Goal: Task Accomplishment & Management: Complete application form

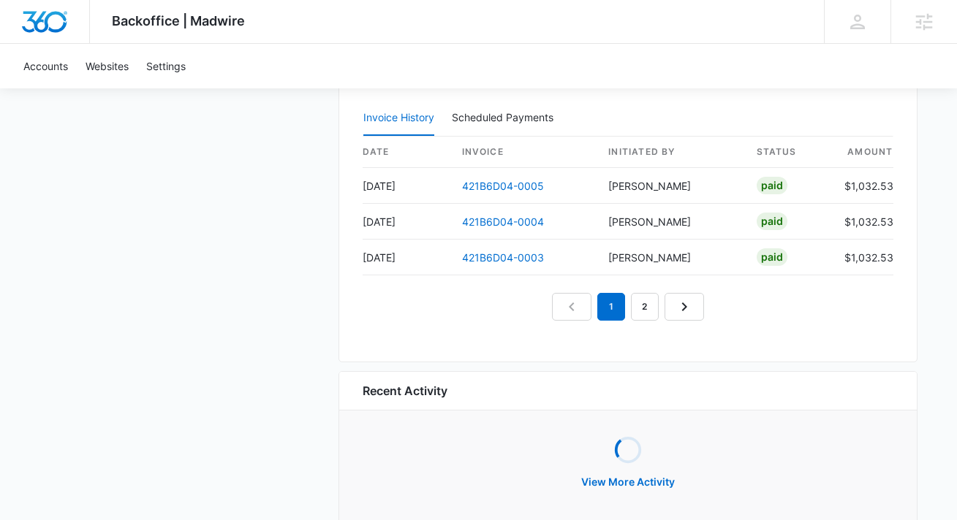
scroll to position [1425, 0]
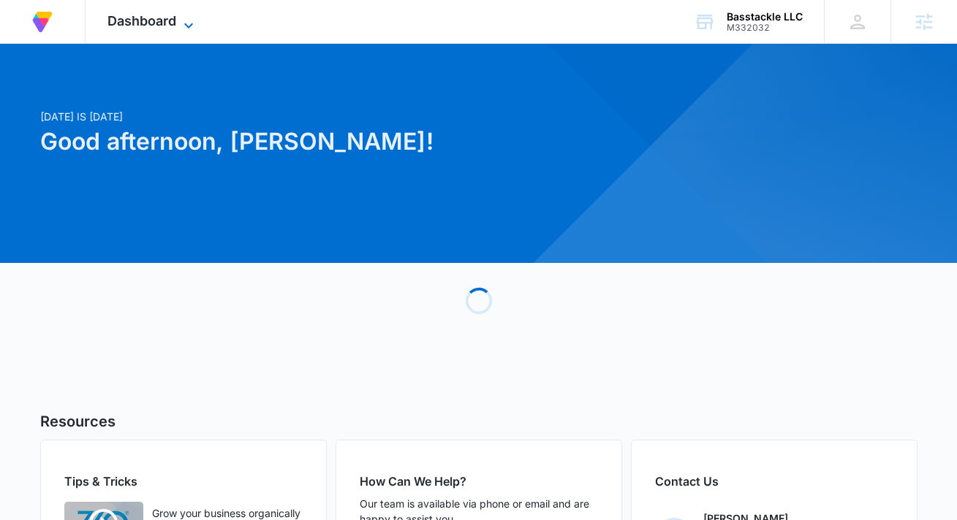
click at [180, 17] on icon at bounding box center [189, 26] width 18 height 18
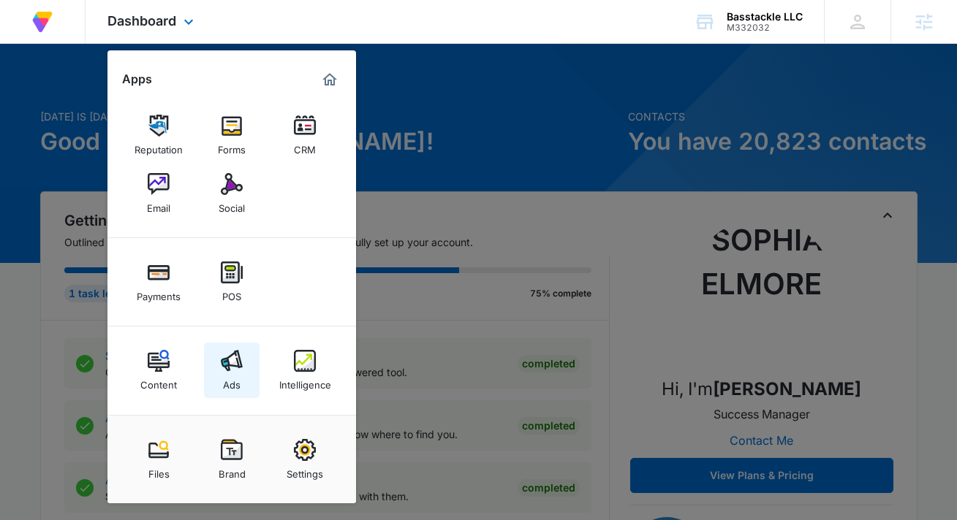
click at [237, 363] on img at bounding box center [232, 361] width 22 height 22
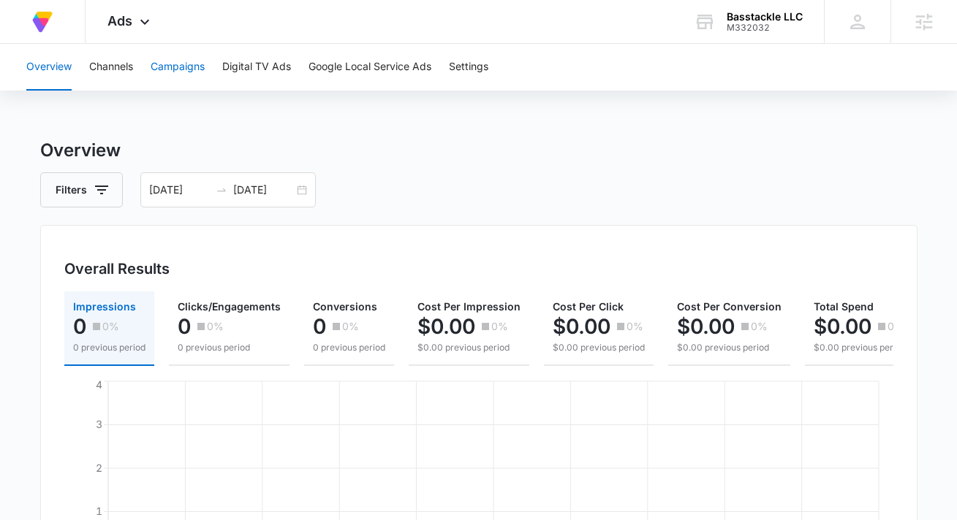
click at [179, 64] on button "Campaigns" at bounding box center [178, 67] width 54 height 47
click at [483, 75] on button "Settings" at bounding box center [468, 67] width 39 height 47
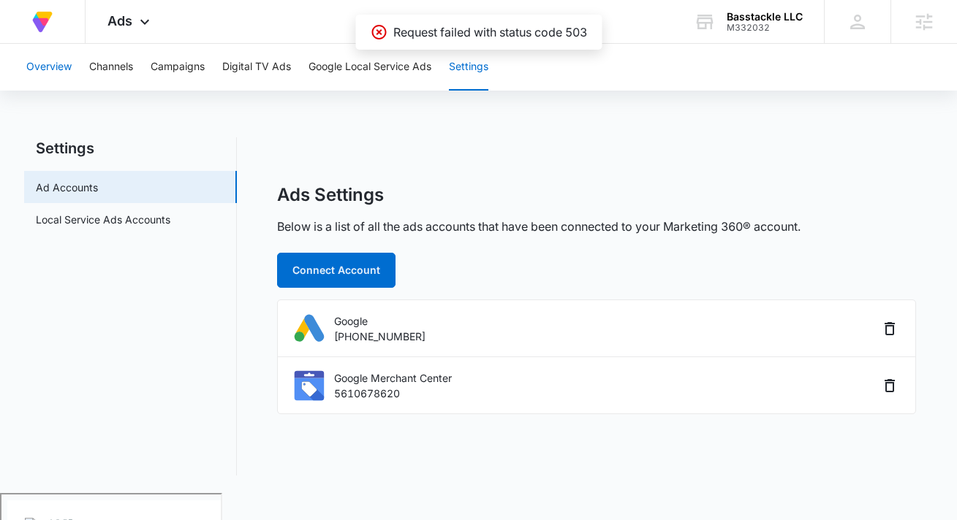
click at [45, 64] on button "Overview" at bounding box center [48, 67] width 45 height 47
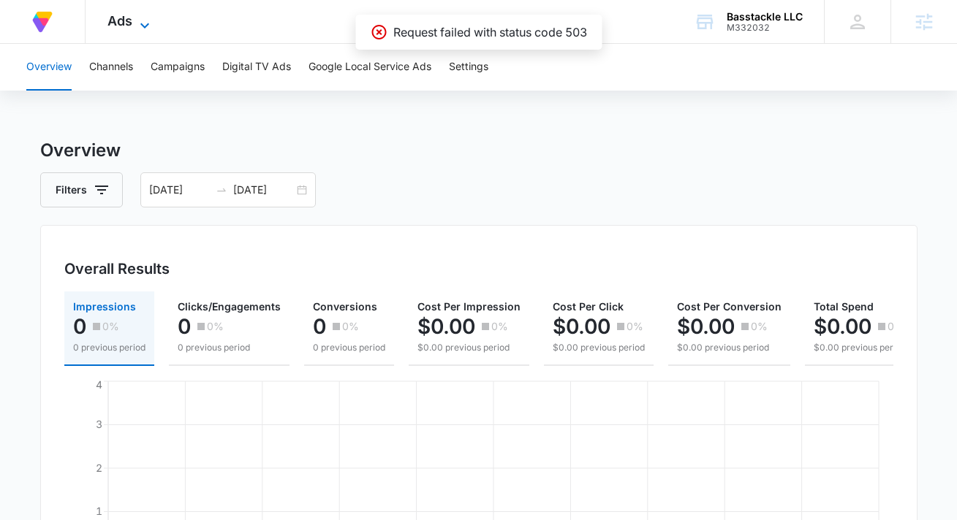
click at [132, 15] on span "Ads" at bounding box center [119, 20] width 25 height 15
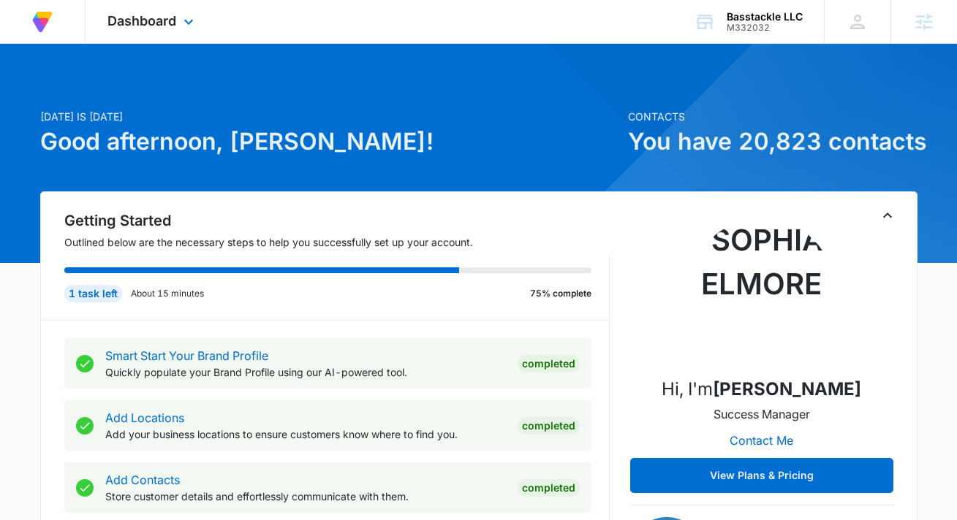
click at [175, 32] on div "Dashboard Apps Reputation Forms CRM Email Social Payments POS Content Ads Intel…" at bounding box center [153, 21] width 134 height 43
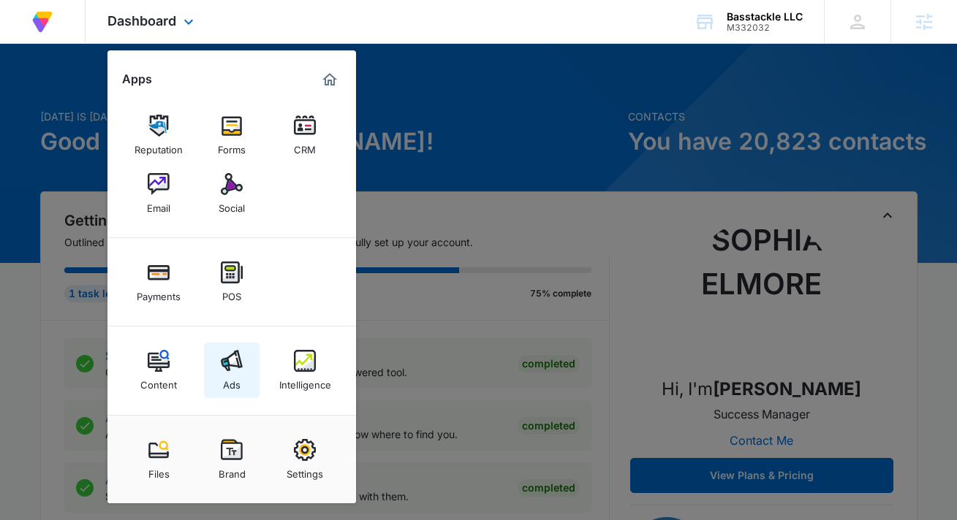
click at [216, 347] on link "Ads" at bounding box center [232, 371] width 56 height 56
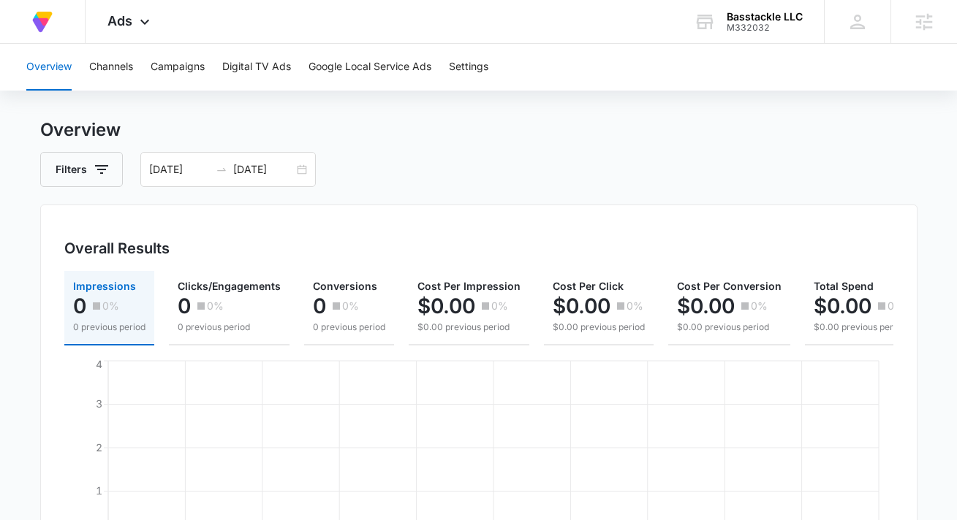
scroll to position [31, 0]
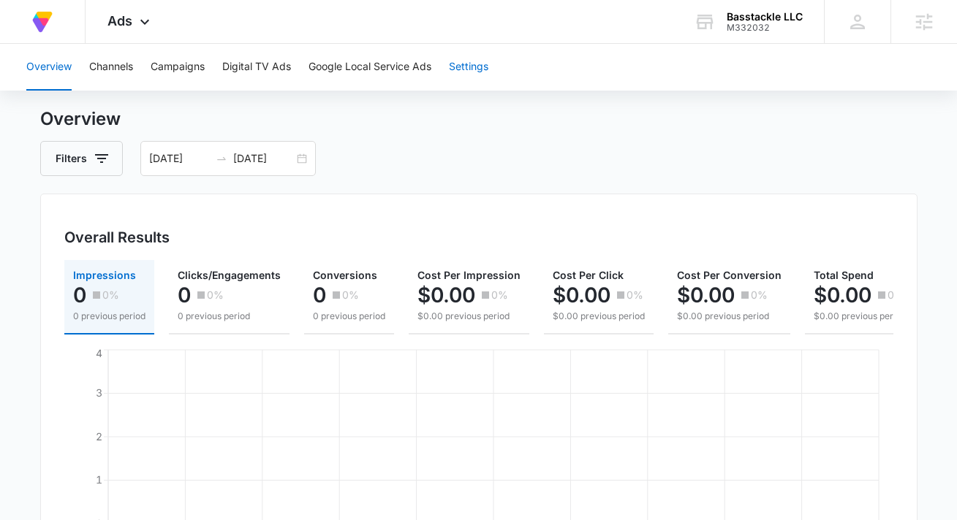
click at [462, 61] on button "Settings" at bounding box center [468, 67] width 39 height 47
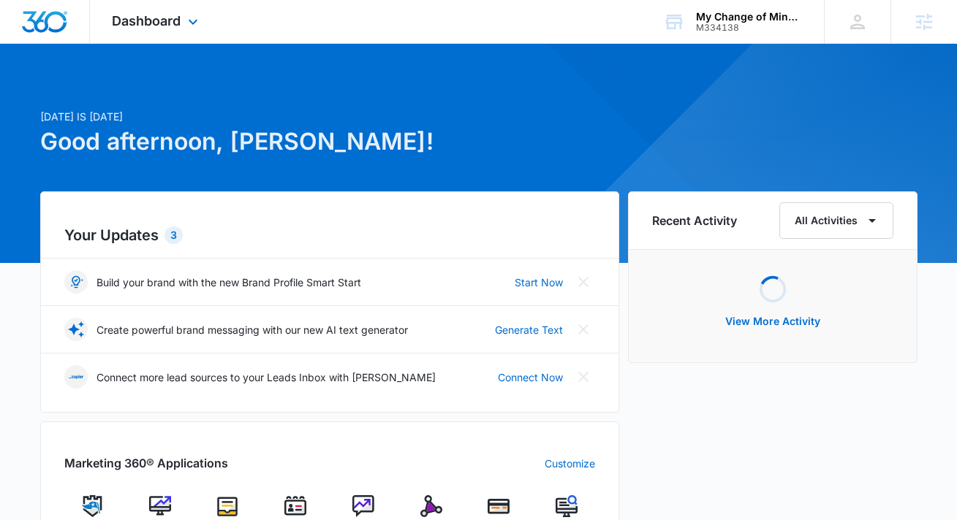
click at [152, 33] on div "Dashboard Apps Reputation Websites Forms CRM Email Social Payments POS Content …" at bounding box center [157, 21] width 134 height 43
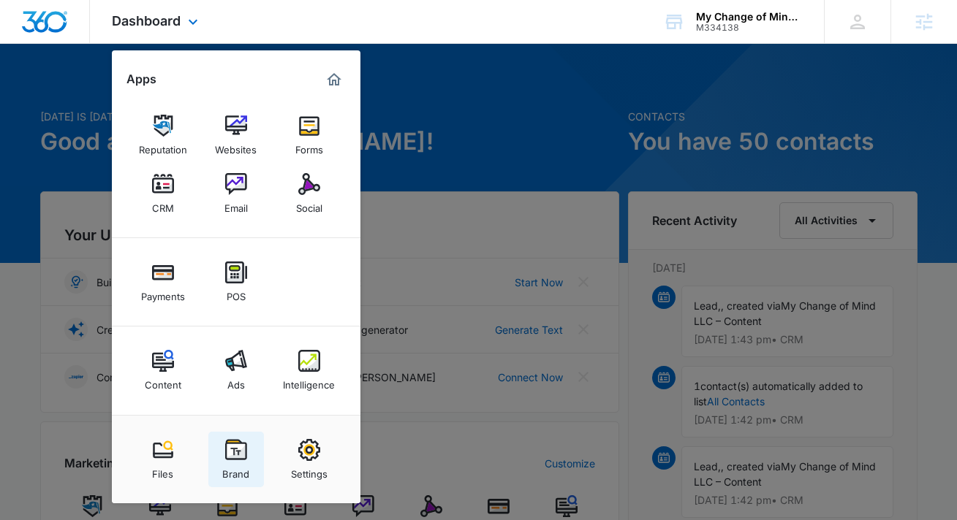
click at [237, 449] on img at bounding box center [236, 450] width 22 height 22
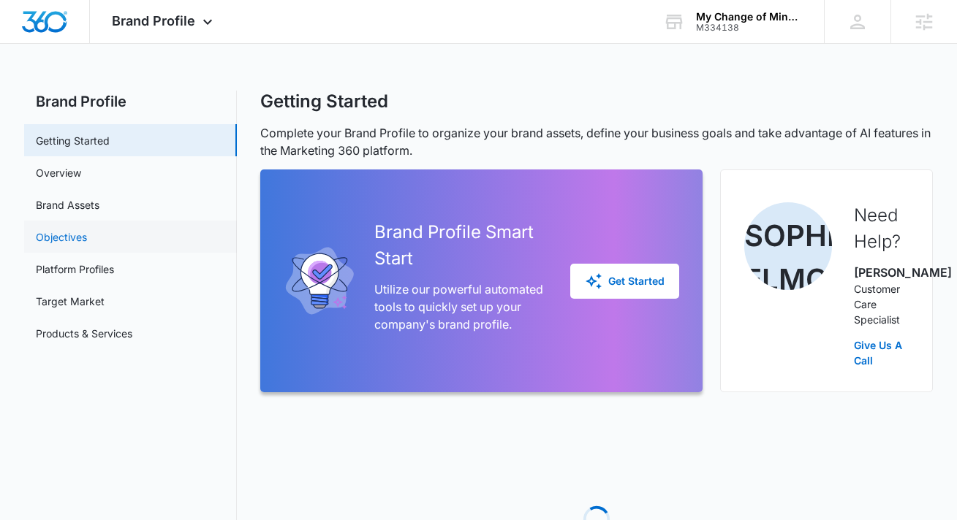
click at [87, 239] on link "Objectives" at bounding box center [61, 236] width 51 height 15
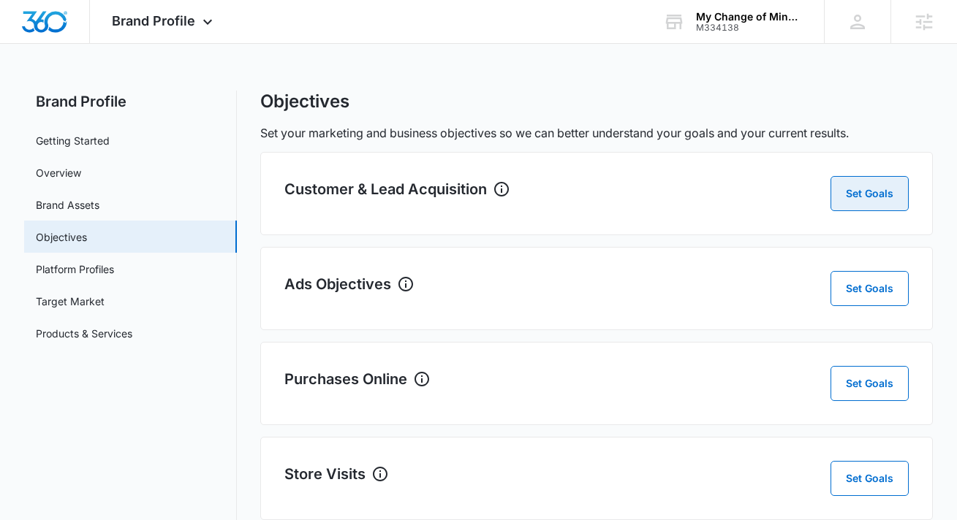
click at [857, 190] on button "Set Goals" at bounding box center [869, 193] width 78 height 35
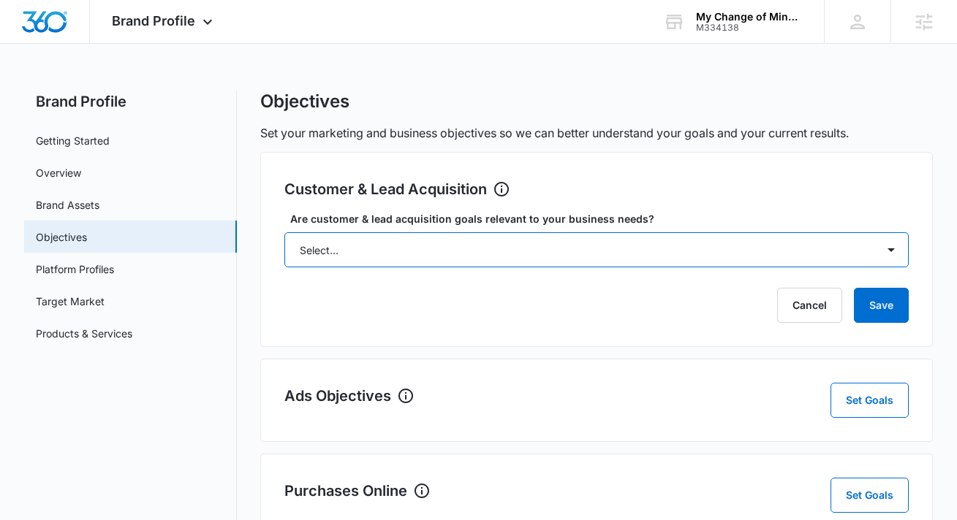
click at [461, 249] on select "Select... Yes No Yes, but don't currently have the data" at bounding box center [596, 249] width 625 height 35
select select "yes"
click at [284, 232] on select "Select... Yes No Yes, but don't currently have the data" at bounding box center [596, 249] width 625 height 35
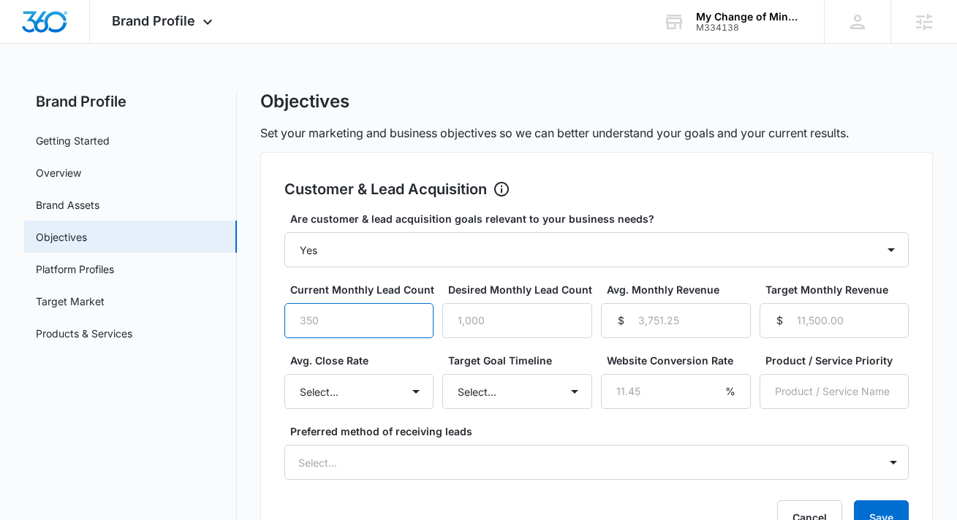
click at [347, 311] on input "Current Monthly Lead Count" at bounding box center [359, 320] width 150 height 35
type input "7"
click at [397, 385] on select "Select... Unknown 0-10% 11-20% 21-30% 31-40% 41-50% 51-60% 61-70% 71-80% 81-90%…" at bounding box center [359, 391] width 150 height 35
click at [512, 316] on input "Desired Monthly Lead Count" at bounding box center [517, 320] width 150 height 35
type input "16"
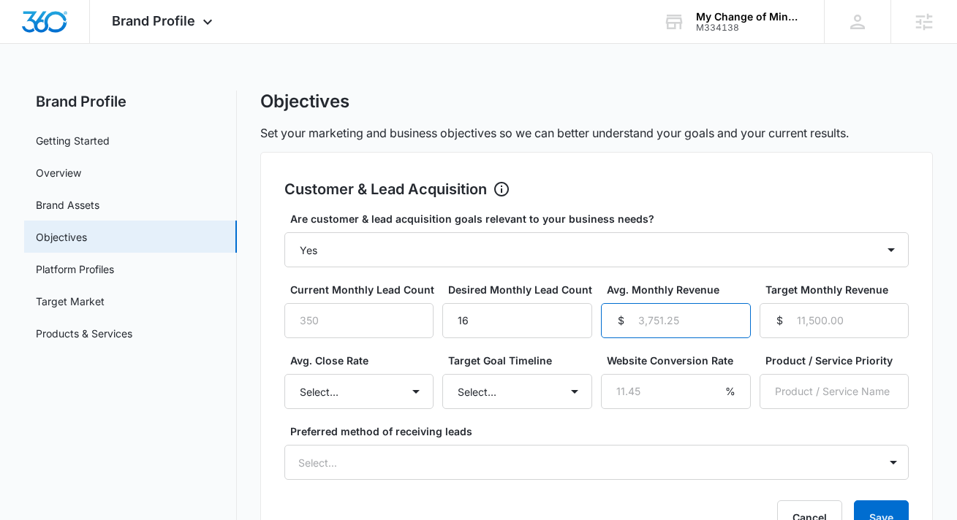
click at [694, 321] on input "Avg. Monthly Revenue" at bounding box center [676, 320] width 150 height 35
click at [356, 400] on select "Select... Unknown 0-10% 11-20% 21-30% 31-40% 41-50% 51-60% 61-70% 71-80% 81-90%…" at bounding box center [359, 391] width 150 height 35
select select "51-60%"
click at [284, 374] on select "Select... Unknown 0-10% 11-20% 21-30% 31-40% 41-50% 51-60% 61-70% 71-80% 81-90%…" at bounding box center [359, 391] width 150 height 35
click at [653, 388] on input "Website Conversion Rate" at bounding box center [676, 391] width 150 height 35
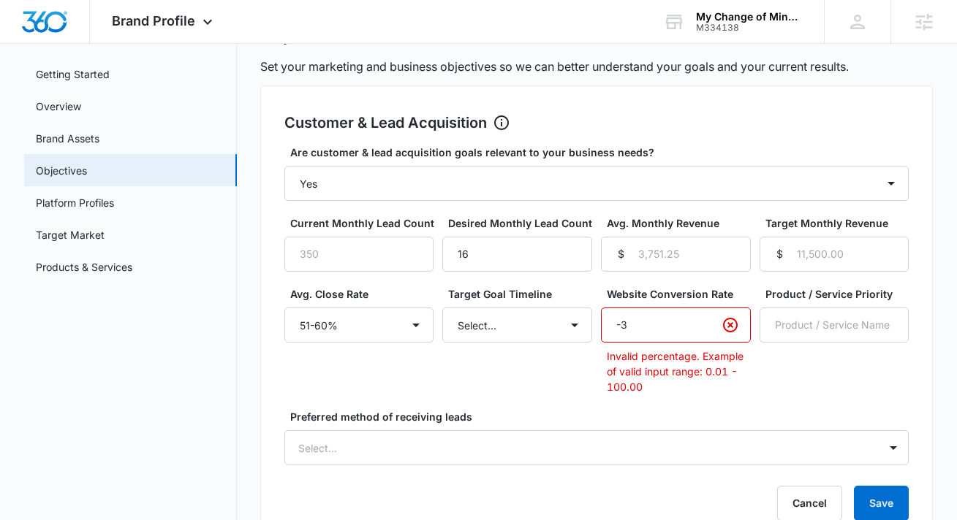
scroll to position [74, 0]
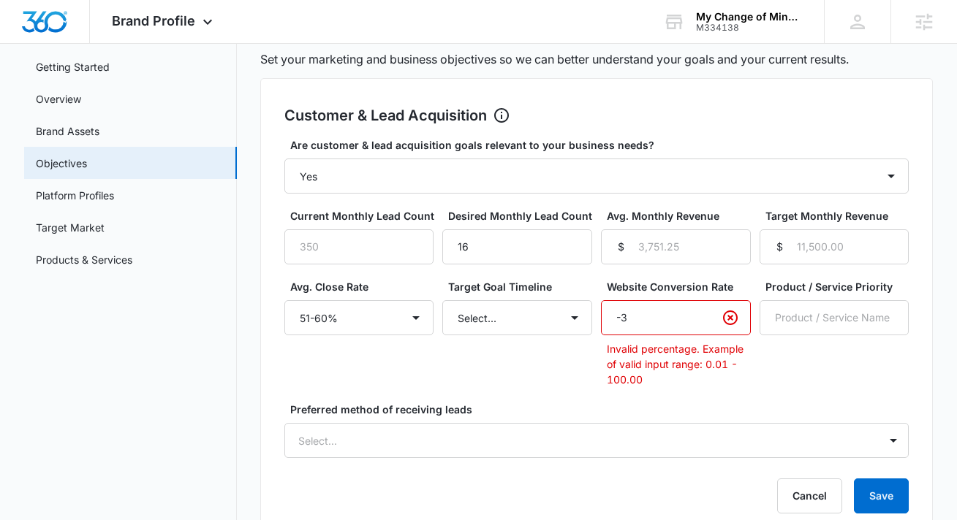
type input "-3"
click at [631, 401] on div "Are customer & lead acquisition goals relevant to your business needs? Select..…" at bounding box center [596, 297] width 625 height 321
click at [729, 313] on icon "Clear" at bounding box center [730, 318] width 18 height 18
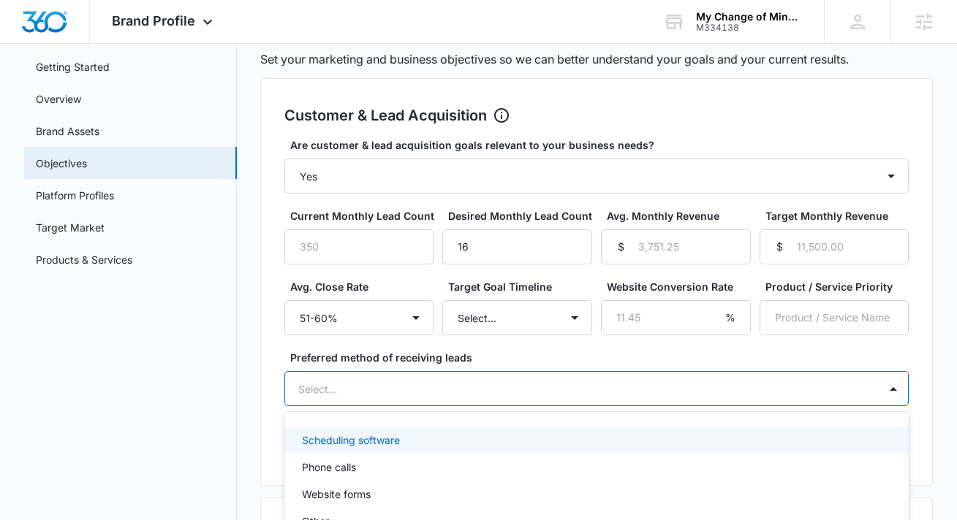
scroll to position [109, 0]
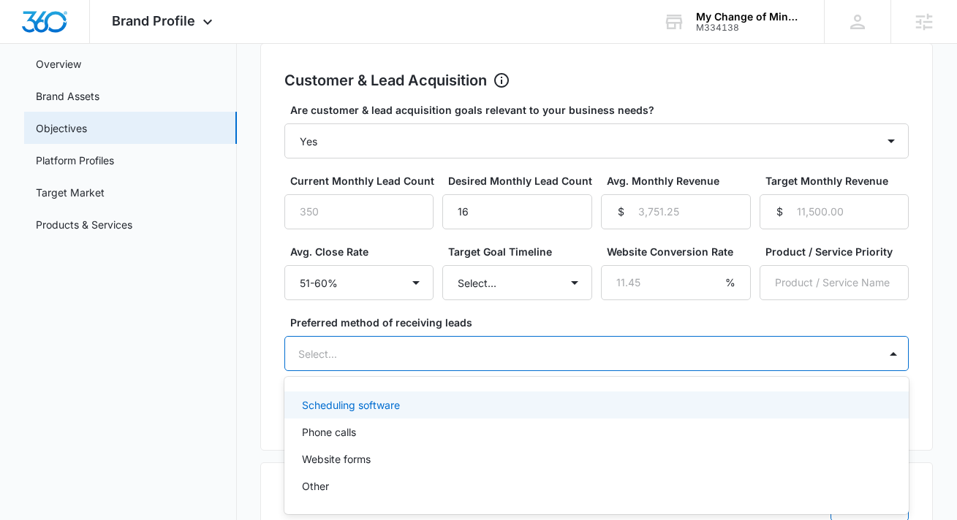
click at [665, 375] on form "Are customer & lead acquisition goals relevant to your business needs? Select..…" at bounding box center [596, 264] width 625 height 324
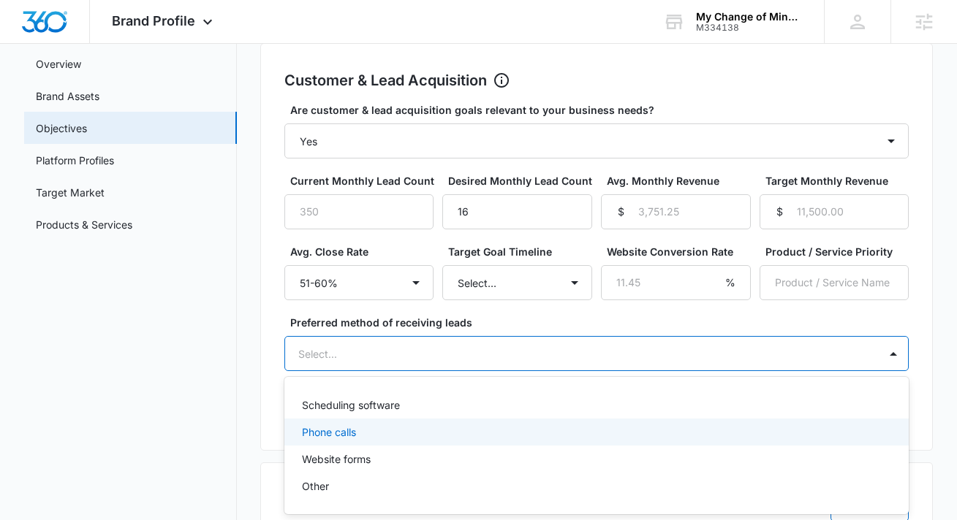
click at [625, 425] on div "Phone calls" at bounding box center [595, 432] width 587 height 15
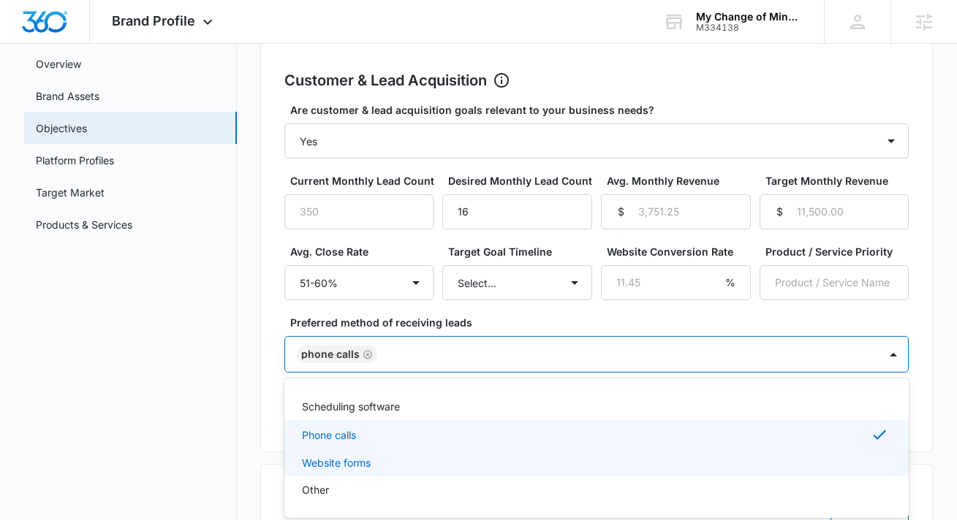
click at [591, 457] on div "Website forms" at bounding box center [595, 462] width 587 height 15
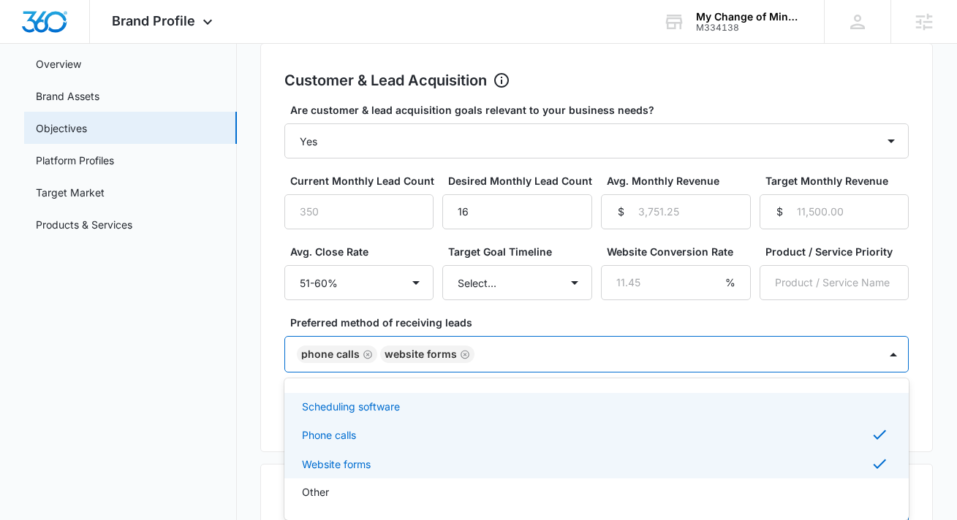
click at [584, 407] on div "Scheduling software" at bounding box center [595, 406] width 587 height 15
click at [609, 320] on label "Preferred method of receiving leads" at bounding box center [602, 322] width 625 height 15
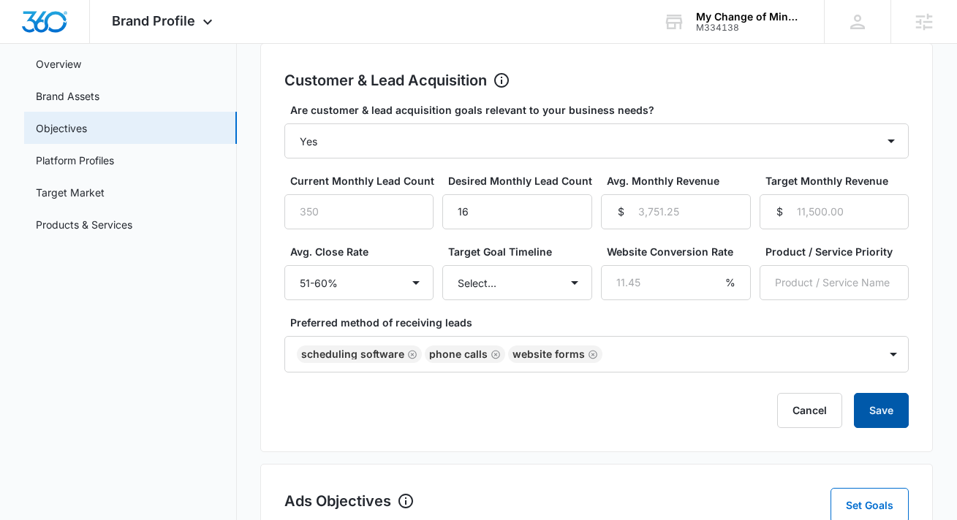
click at [884, 422] on button "Save" at bounding box center [881, 410] width 55 height 35
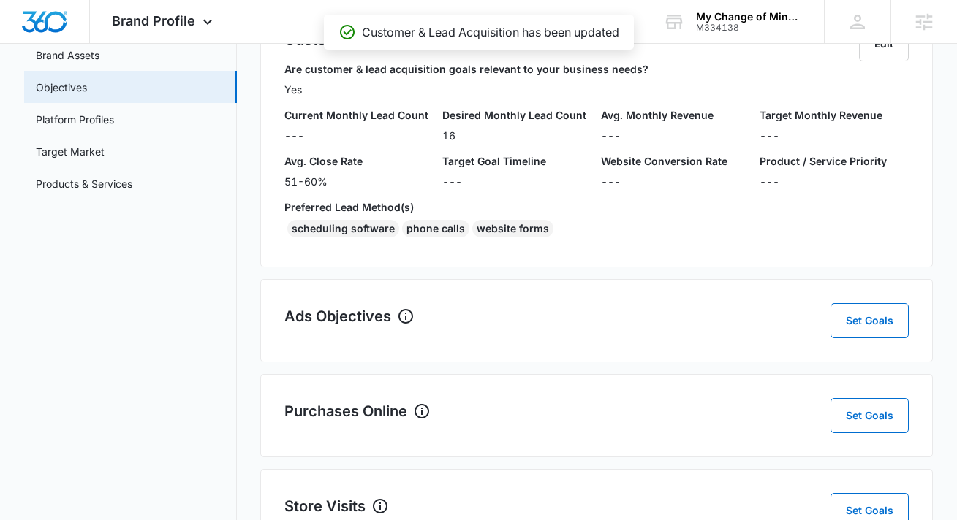
scroll to position [151, 0]
click at [857, 313] on button "Set Goals" at bounding box center [869, 320] width 78 height 35
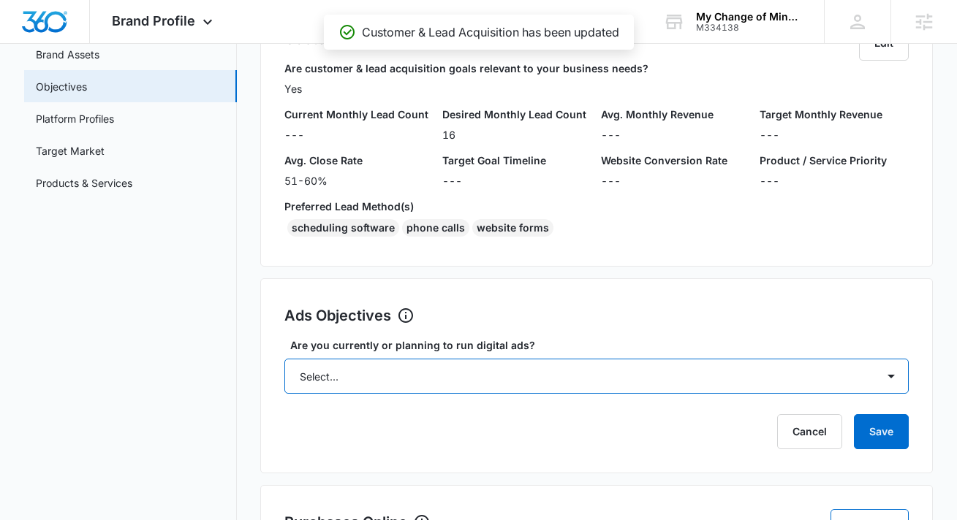
click at [639, 369] on select "Select... Yes No Yes, but don't currently have the data" at bounding box center [596, 376] width 625 height 35
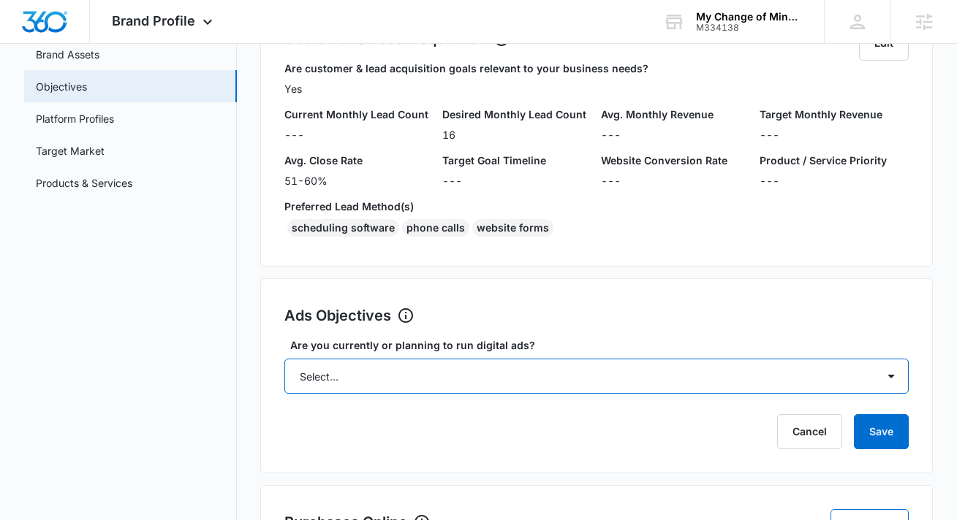
select select "yes"
click at [284, 359] on select "Select... Yes No Yes, but don't currently have the data" at bounding box center [596, 376] width 625 height 35
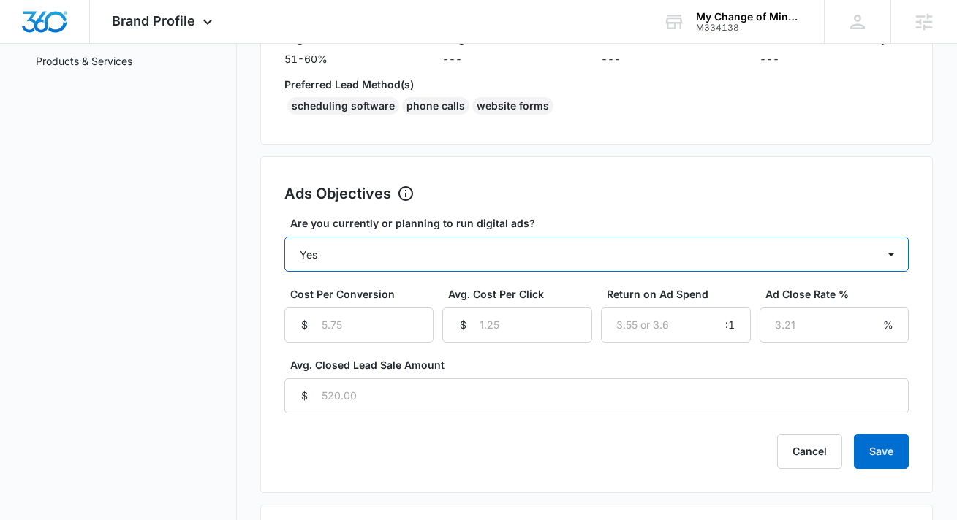
scroll to position [273, 0]
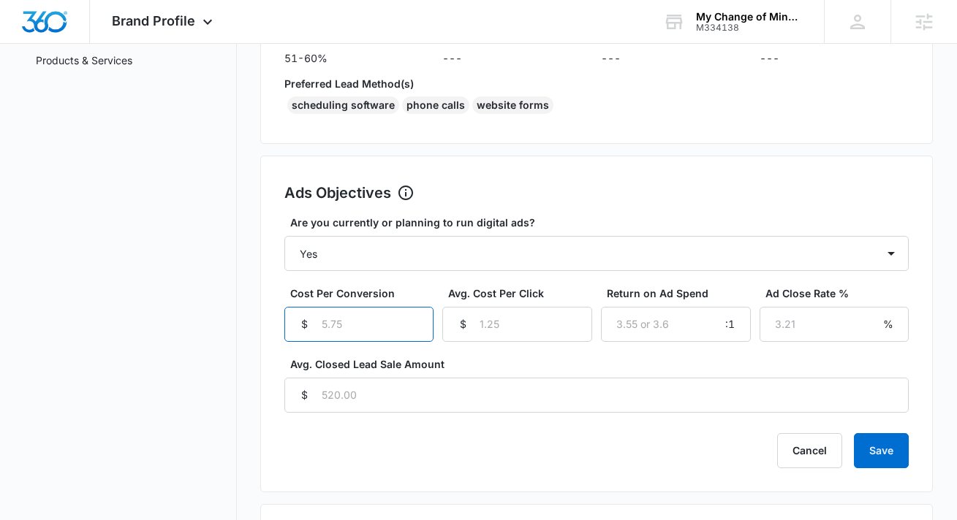
click at [353, 329] on input "Cost Per Conversion" at bounding box center [359, 324] width 150 height 35
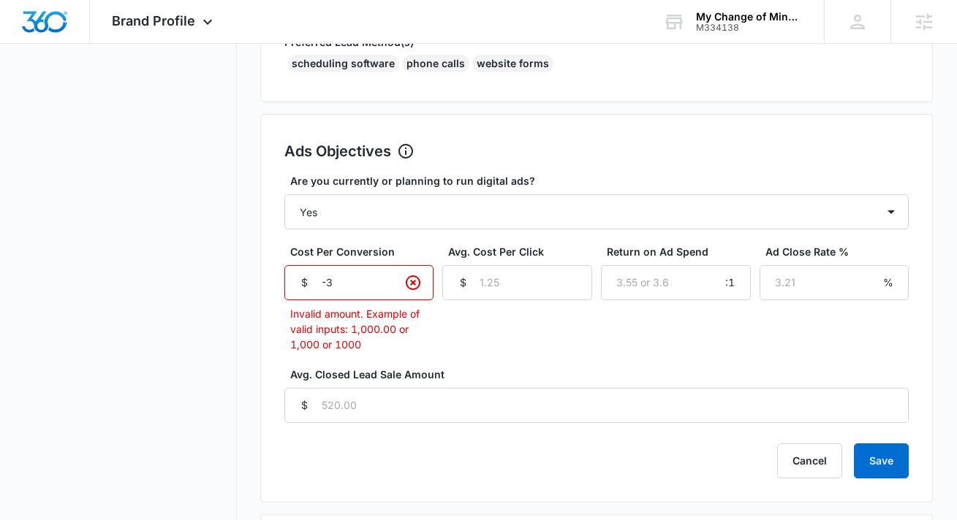
scroll to position [384, 0]
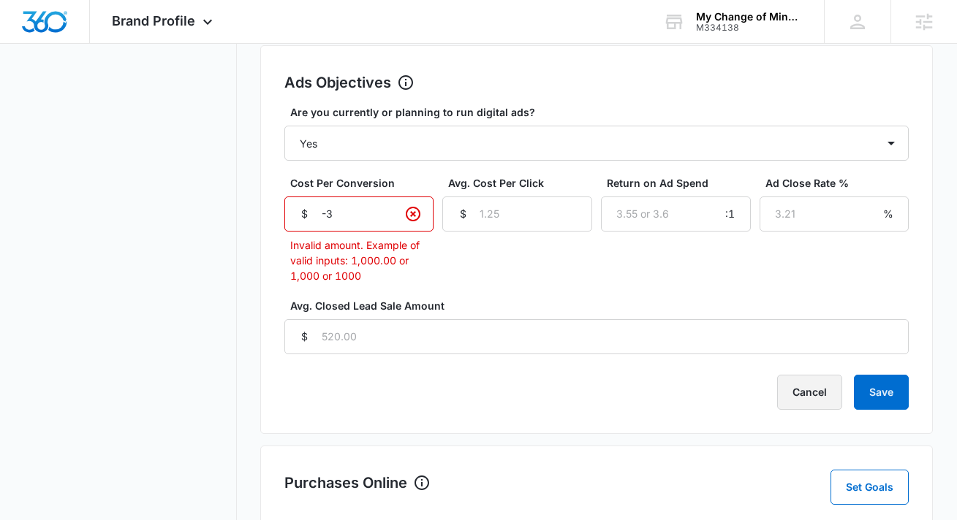
type input "-3"
click at [800, 382] on button "Cancel" at bounding box center [809, 392] width 65 height 35
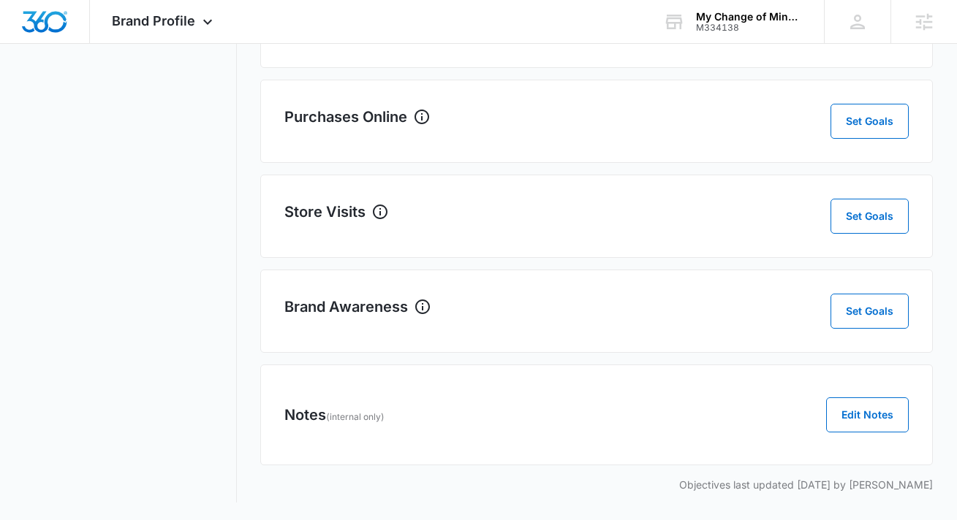
scroll to position [0, 0]
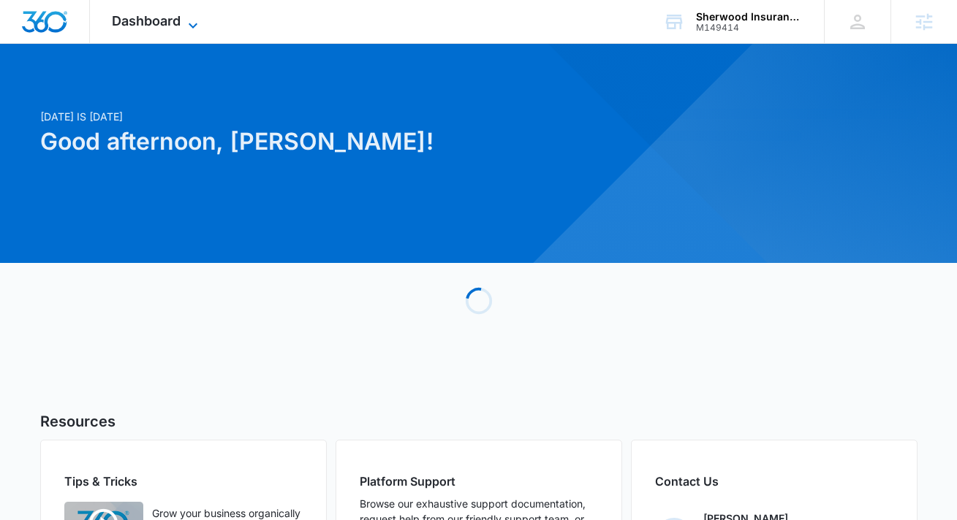
click at [186, 24] on icon at bounding box center [193, 26] width 18 height 18
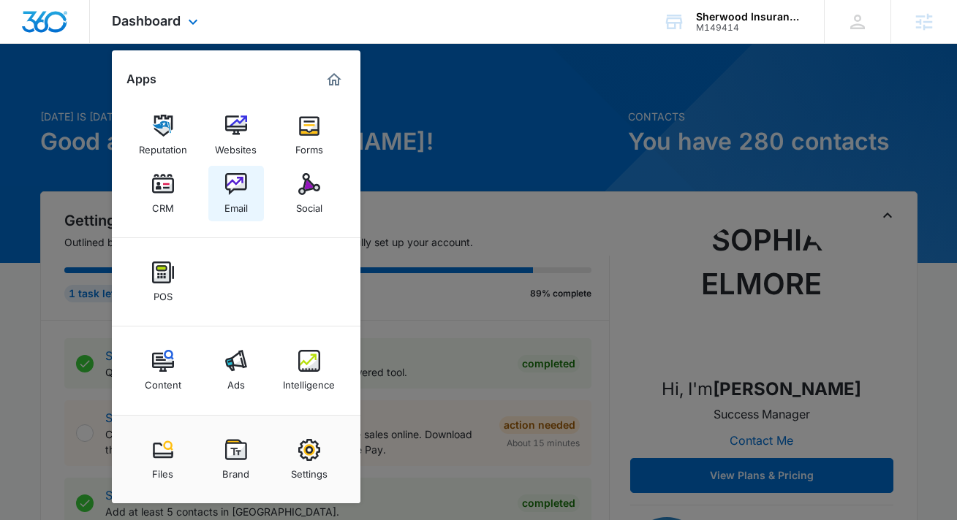
click at [239, 197] on div "Email" at bounding box center [235, 204] width 23 height 19
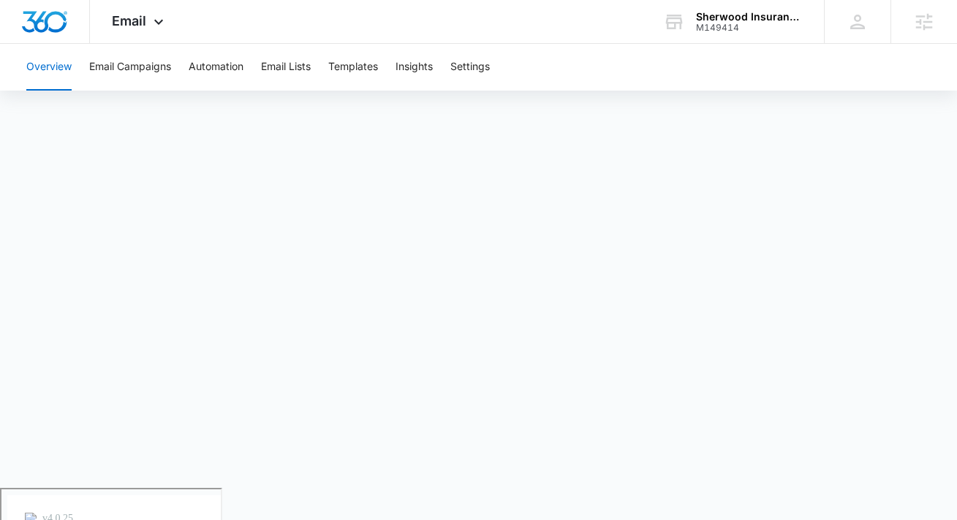
click at [315, 66] on div "Overview Email Campaigns Automation Email Lists Templates Insights Settings" at bounding box center [479, 67] width 922 height 47
click at [296, 66] on button "Email Lists" at bounding box center [286, 67] width 50 height 47
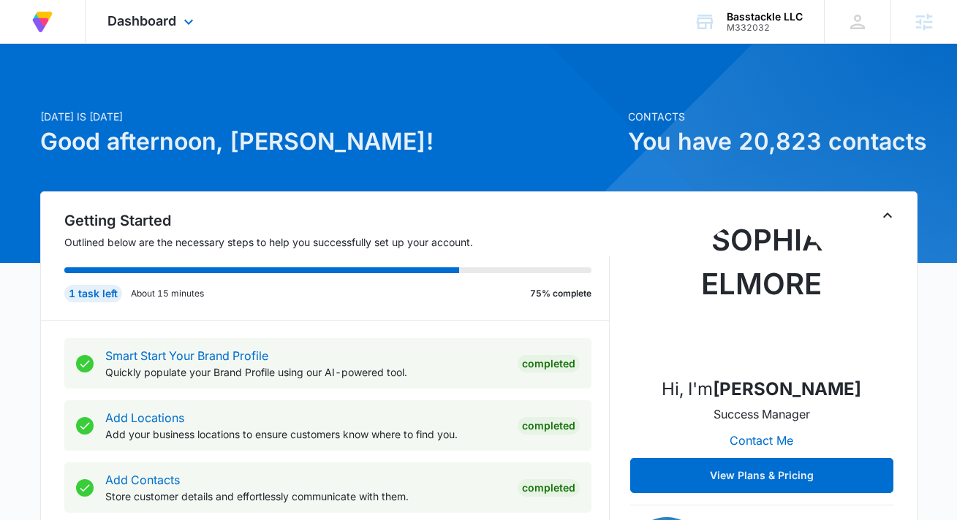
click at [153, 34] on div "Dashboard Apps Reputation Forms CRM Email Social Payments POS Content Ads Intel…" at bounding box center [153, 21] width 134 height 43
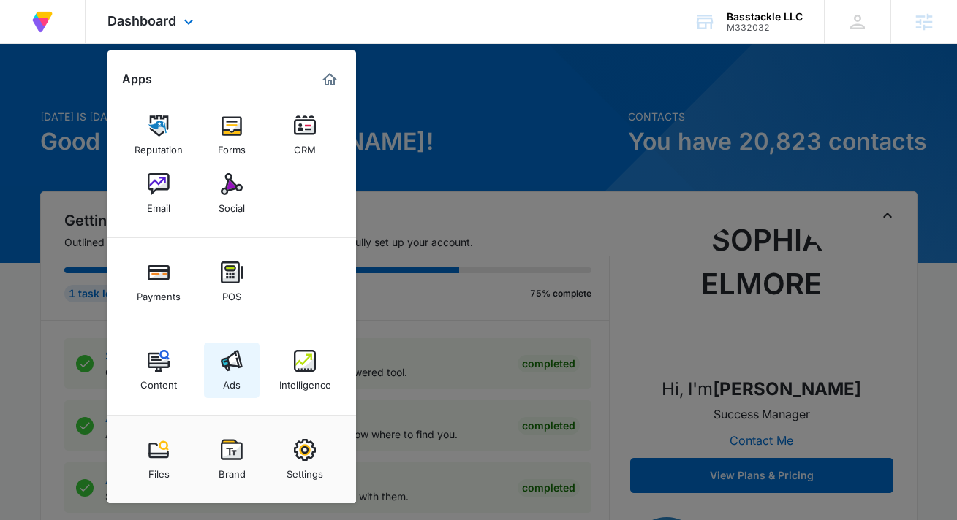
click at [240, 369] on img at bounding box center [232, 361] width 22 height 22
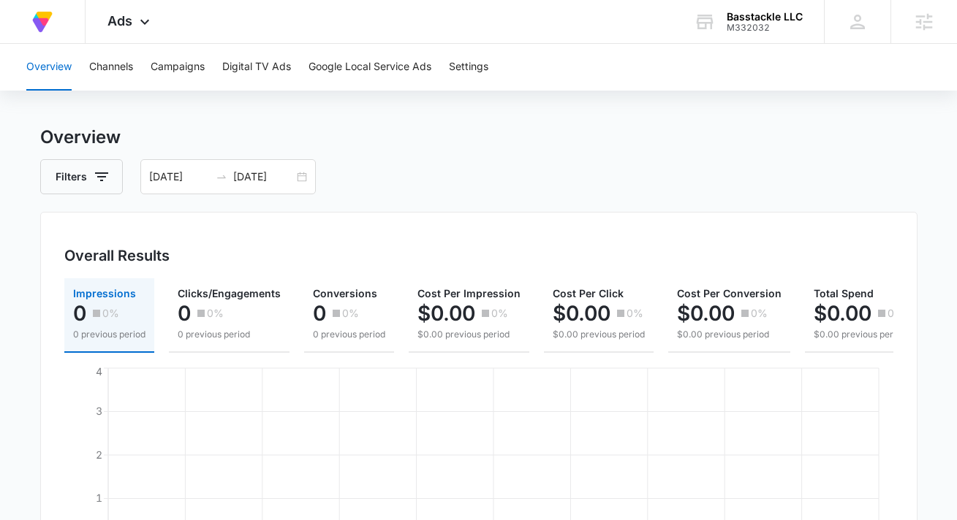
scroll to position [12, 0]
click at [295, 180] on div "[DATE] [DATE]" at bounding box center [227, 177] width 175 height 35
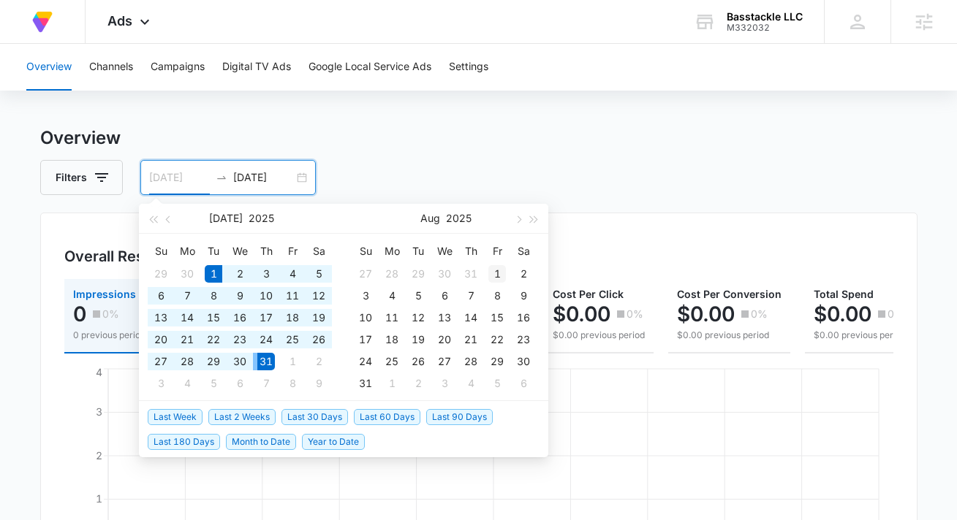
type input "[DATE]"
click at [488, 275] on div "1" at bounding box center [497, 274] width 18 height 18
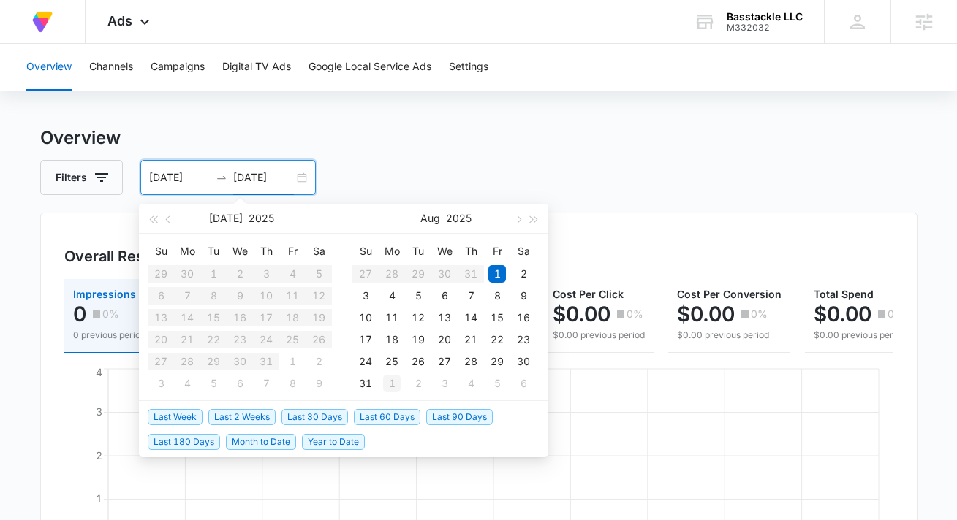
type input "[DATE]"
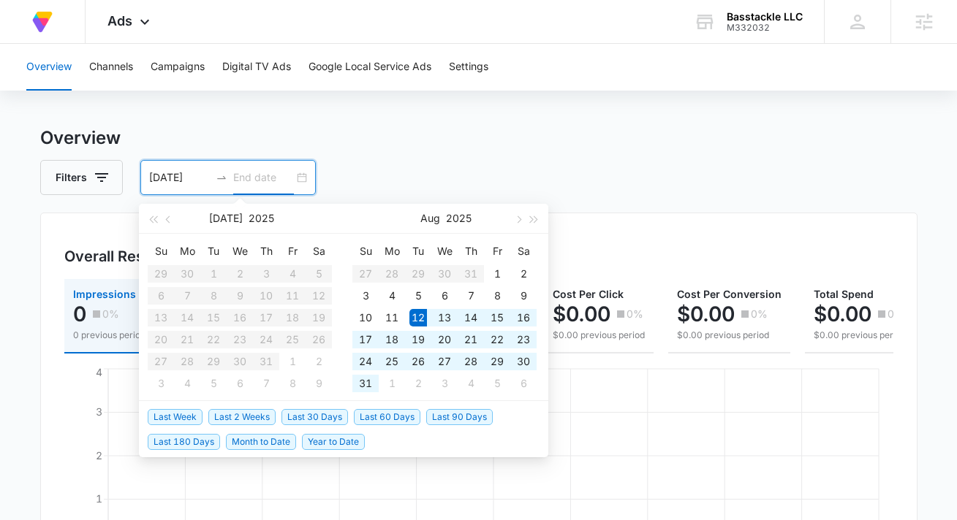
click at [330, 418] on span "Last 30 Days" at bounding box center [314, 417] width 67 height 16
type input "[DATE]"
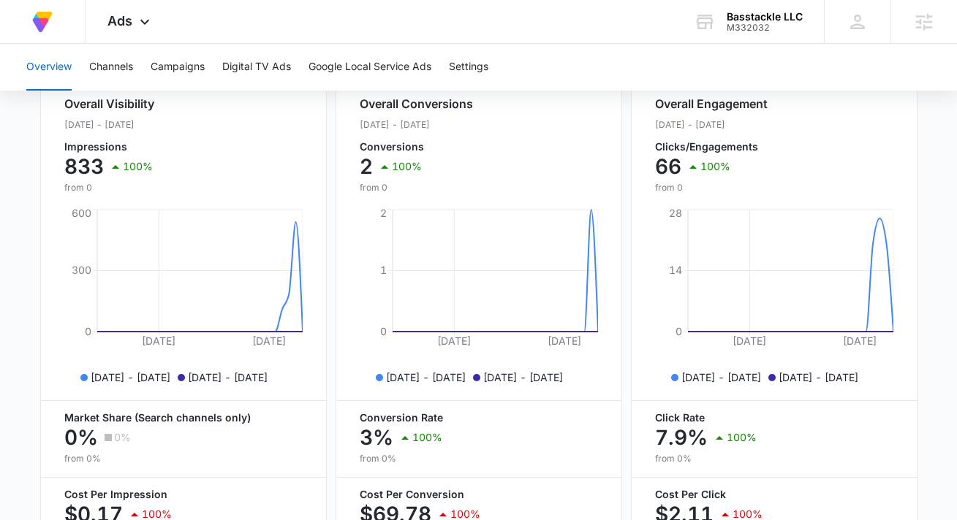
scroll to position [667, 0]
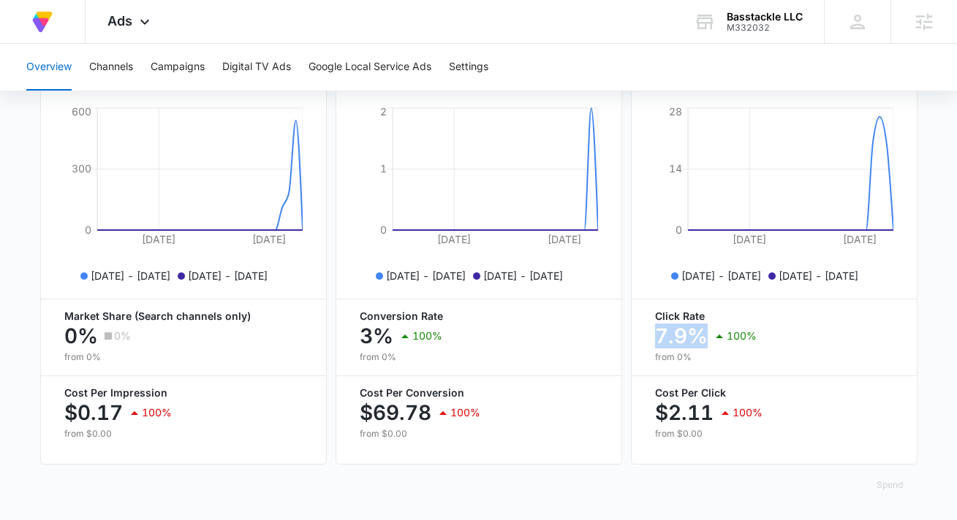
drag, startPoint x: 650, startPoint y: 333, endPoint x: 704, endPoint y: 337, distance: 53.5
click at [704, 337] on div "Overall Engagement [DATE] - [DATE] Clicks/Engagements 66 100% from 0 [DATE] [DA…" at bounding box center [774, 213] width 286 height 504
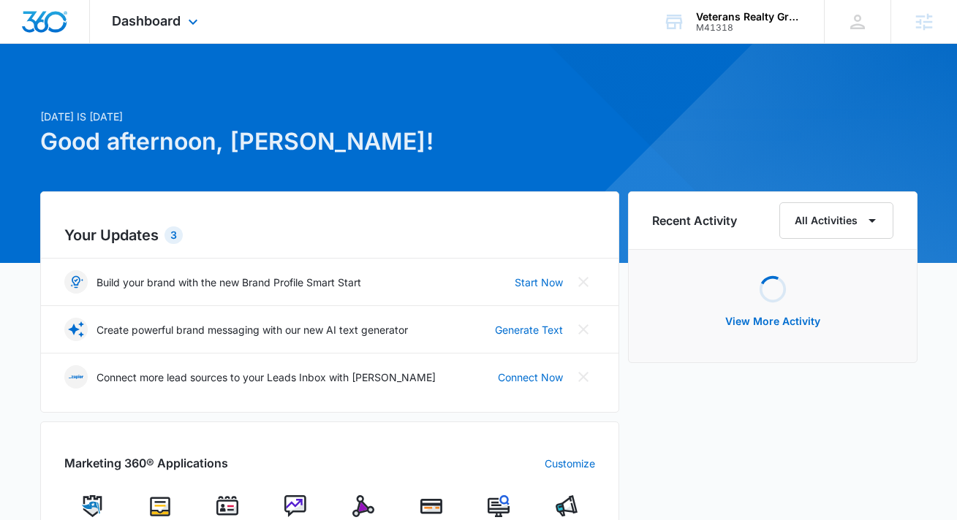
click at [155, 31] on div "Dashboard Apps Reputation Forms CRM Email Social Payments POS Content Ads Intel…" at bounding box center [157, 21] width 134 height 43
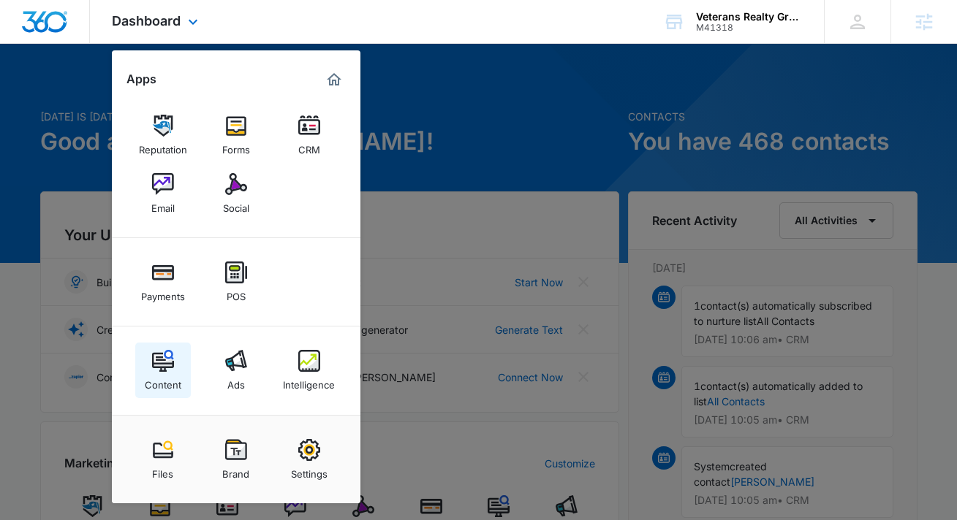
click at [160, 377] on div "Content" at bounding box center [163, 381] width 37 height 19
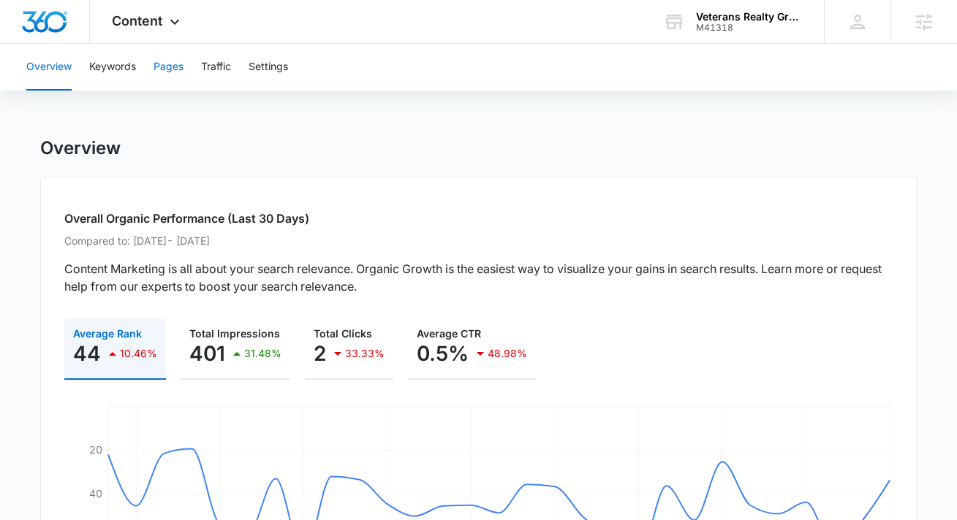
click at [162, 74] on button "Pages" at bounding box center [168, 67] width 30 height 47
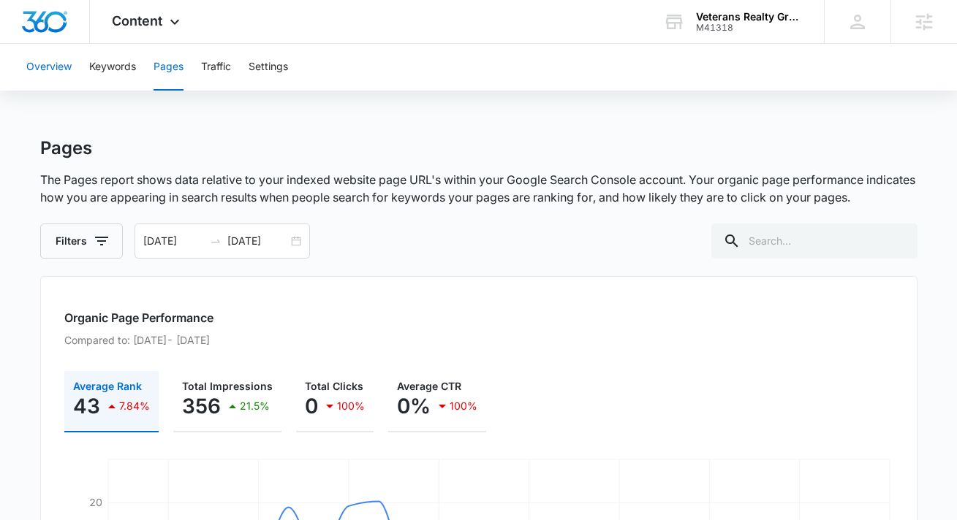
click at [71, 64] on button "Overview" at bounding box center [48, 67] width 45 height 47
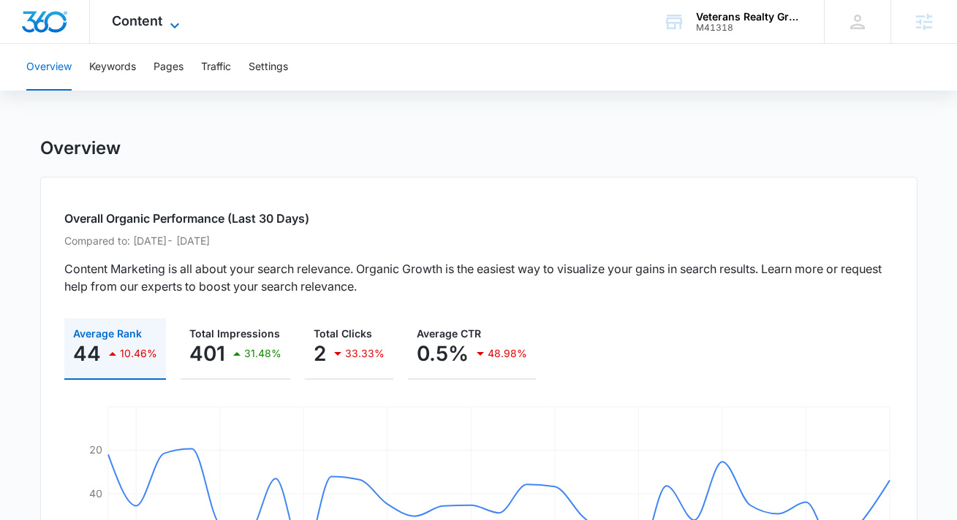
click at [146, 25] on span "Content" at bounding box center [137, 20] width 50 height 15
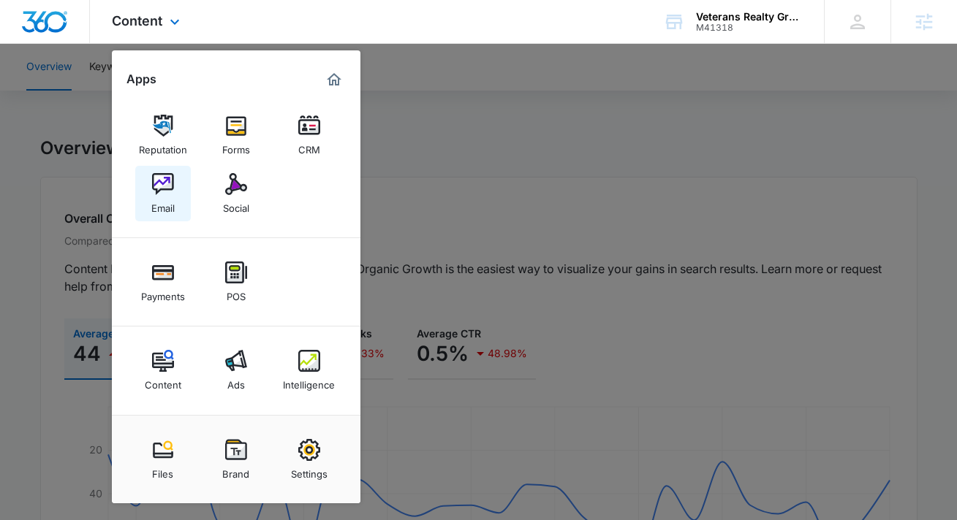
click at [142, 185] on link "Email" at bounding box center [163, 194] width 56 height 56
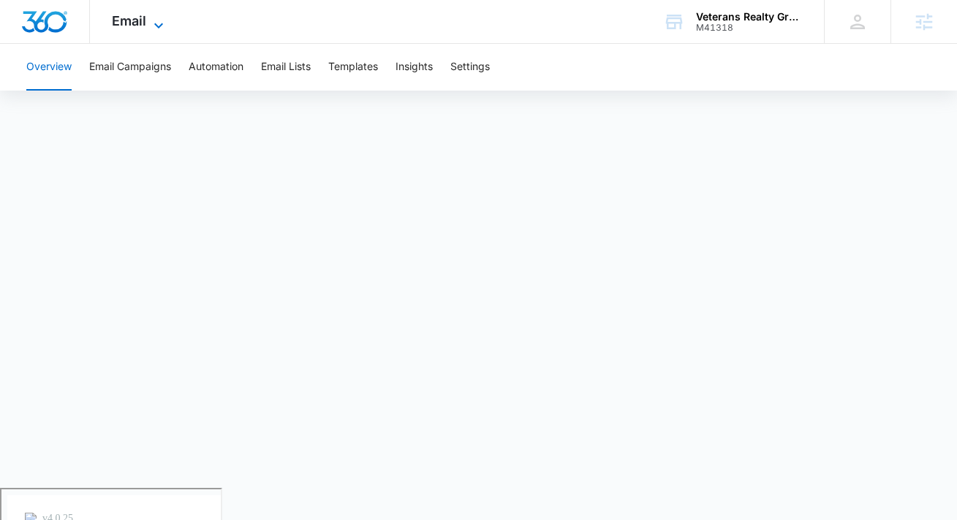
click at [136, 18] on span "Email" at bounding box center [129, 20] width 34 height 15
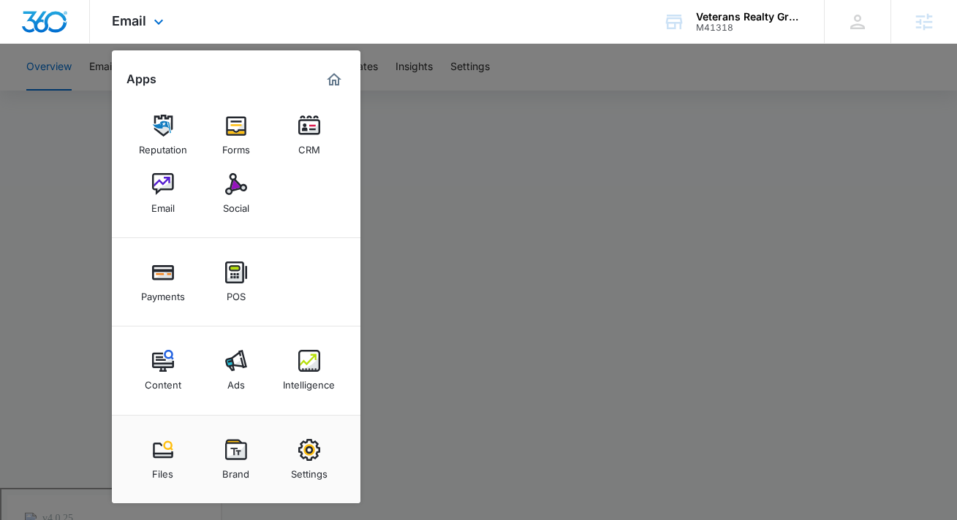
click at [314, 205] on div "Reputation Forms CRM Email Social" at bounding box center [236, 164] width 248 height 147
click at [436, 175] on div at bounding box center [478, 260] width 957 height 520
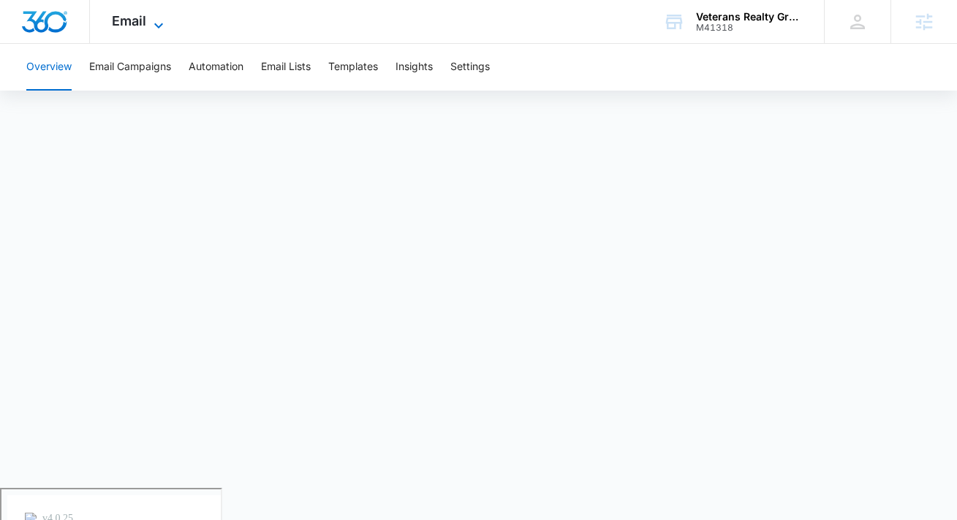
click at [140, 28] on span "Email" at bounding box center [129, 20] width 34 height 15
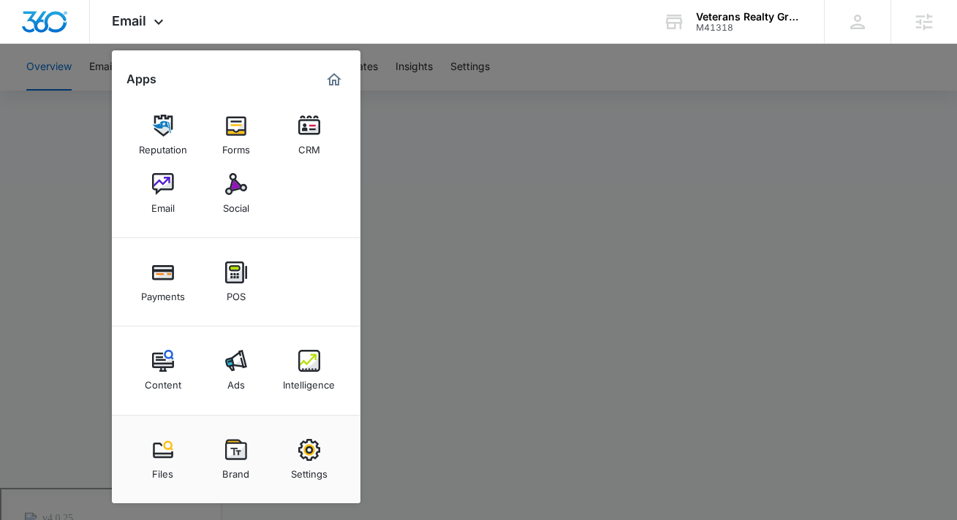
click at [402, 172] on div at bounding box center [478, 260] width 957 height 520
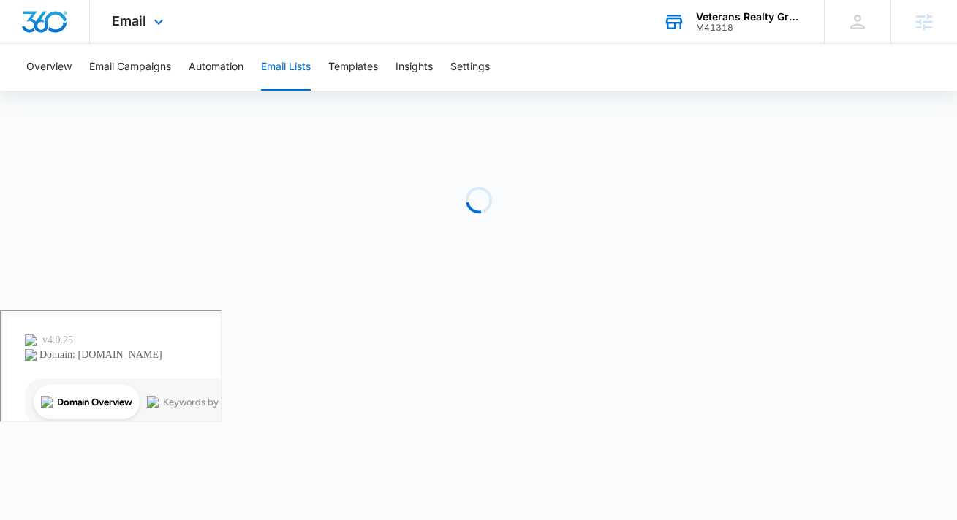
click at [732, 28] on div "M41318" at bounding box center [749, 28] width 107 height 10
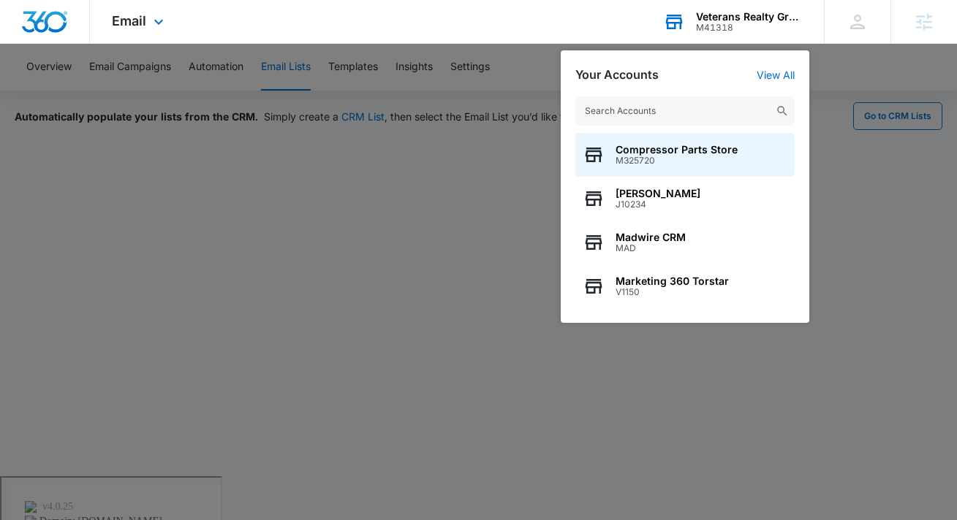
click at [687, 111] on input "text" at bounding box center [684, 110] width 219 height 29
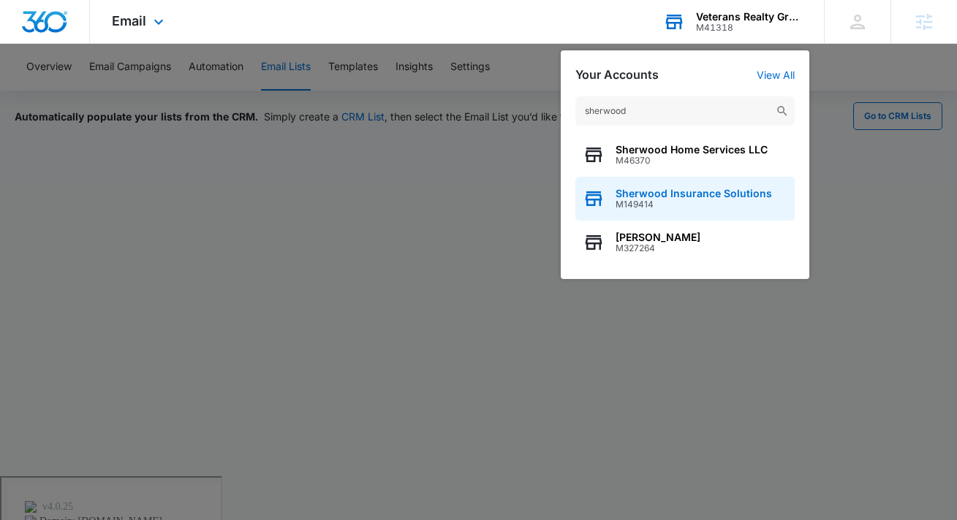
type input "sherwood"
click at [668, 203] on span "M149414" at bounding box center [693, 205] width 156 height 10
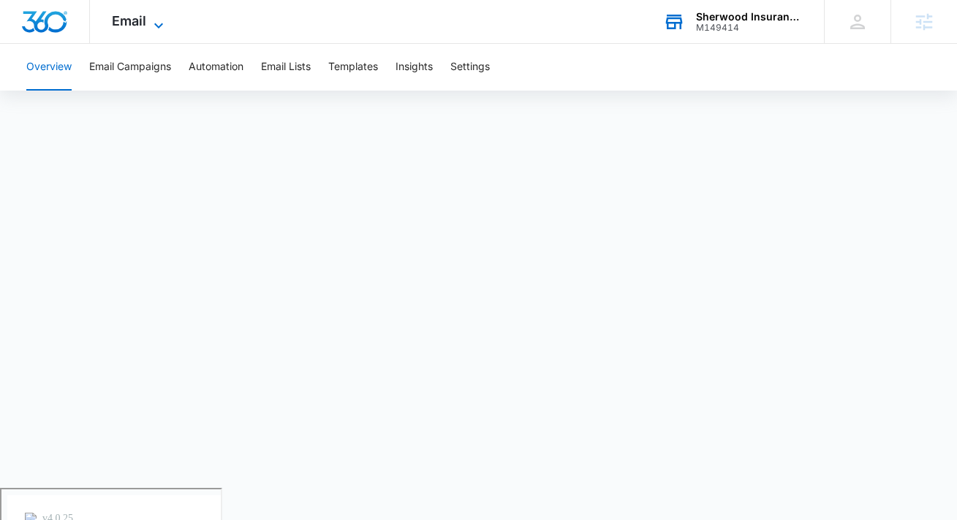
click at [152, 22] on icon at bounding box center [159, 26] width 18 height 18
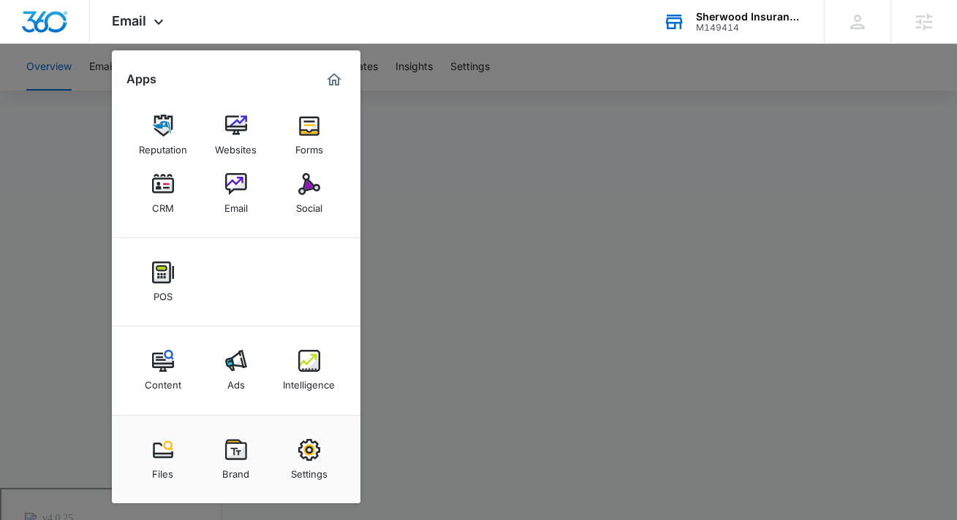
click at [448, 203] on div at bounding box center [478, 260] width 957 height 520
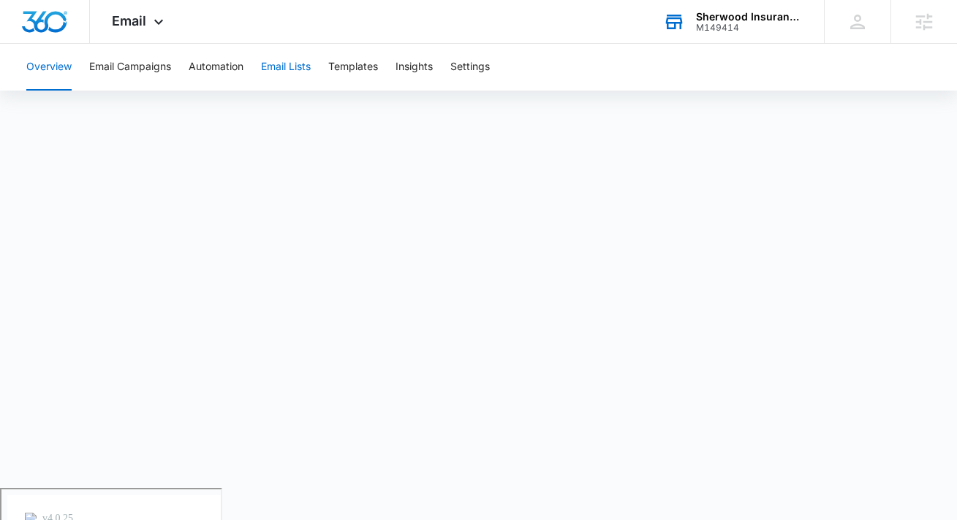
click at [271, 53] on button "Email Lists" at bounding box center [286, 67] width 50 height 47
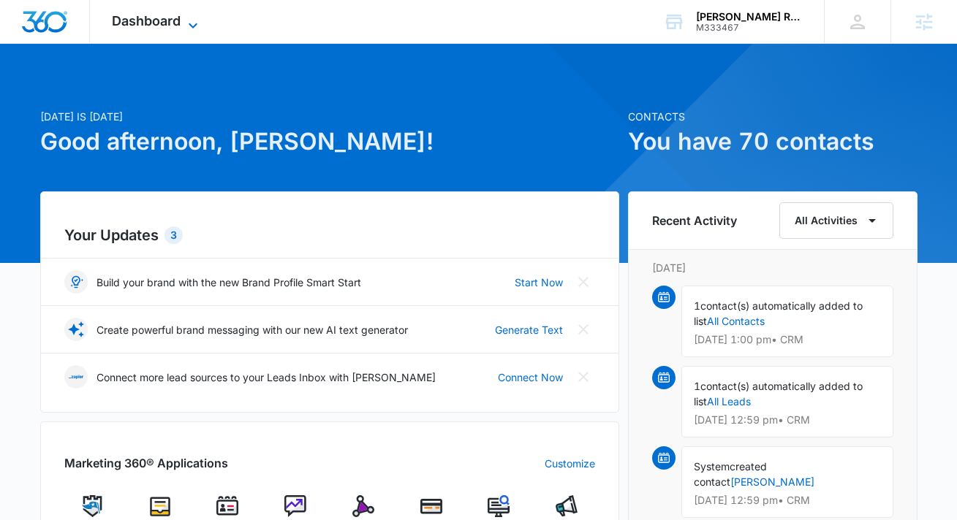
click at [185, 20] on icon at bounding box center [193, 26] width 18 height 18
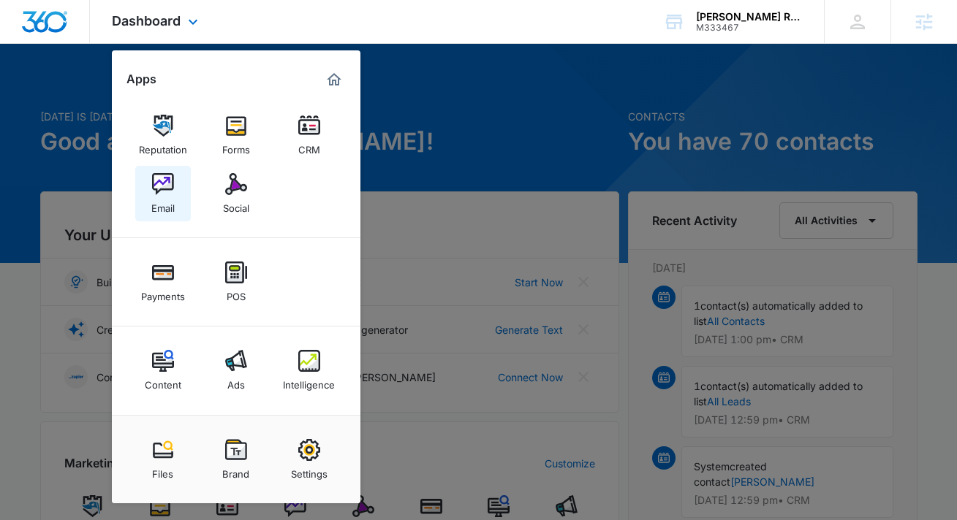
click at [164, 177] on img at bounding box center [163, 184] width 22 height 22
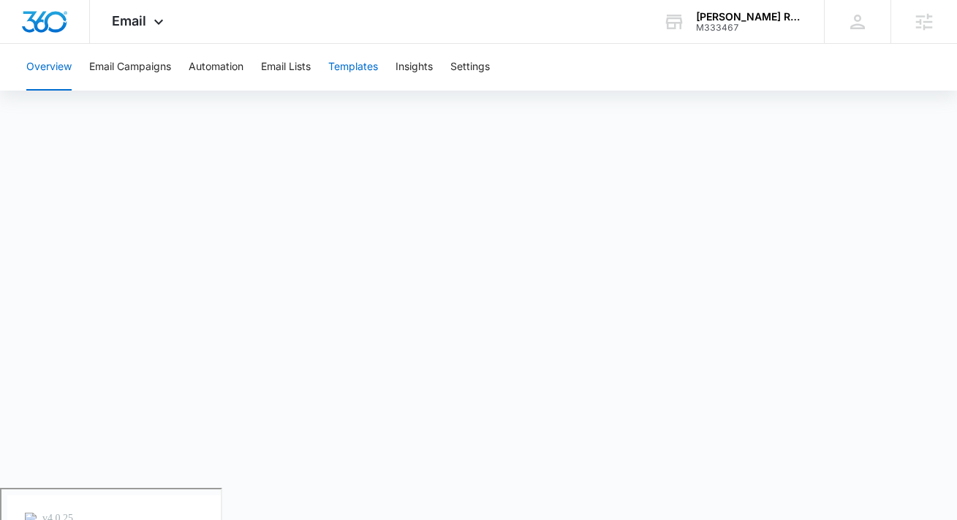
click at [358, 65] on button "Templates" at bounding box center [353, 67] width 50 height 47
click at [213, 64] on button "Automation" at bounding box center [216, 67] width 55 height 47
click at [113, 69] on button "Email Campaigns" at bounding box center [130, 67] width 82 height 47
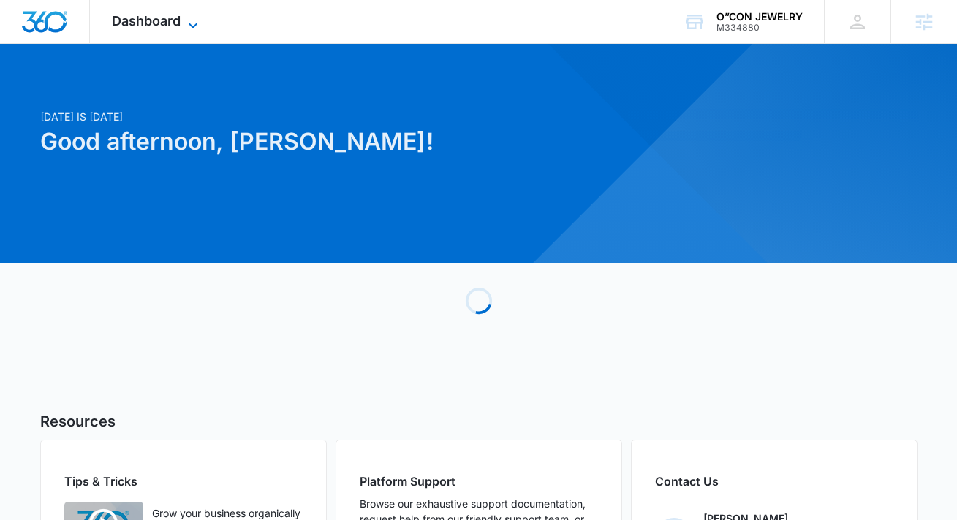
click at [164, 22] on span "Dashboard" at bounding box center [146, 20] width 69 height 15
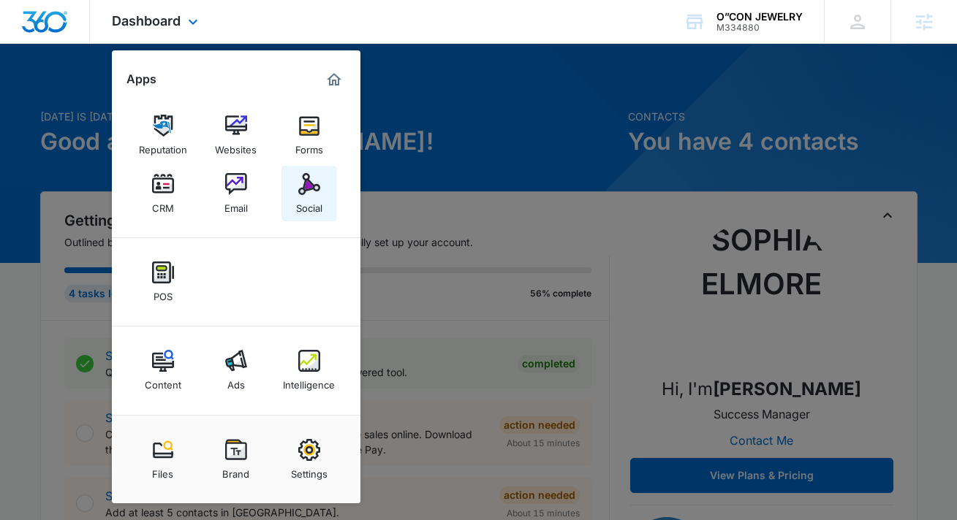
click at [314, 172] on link "Social" at bounding box center [309, 194] width 56 height 56
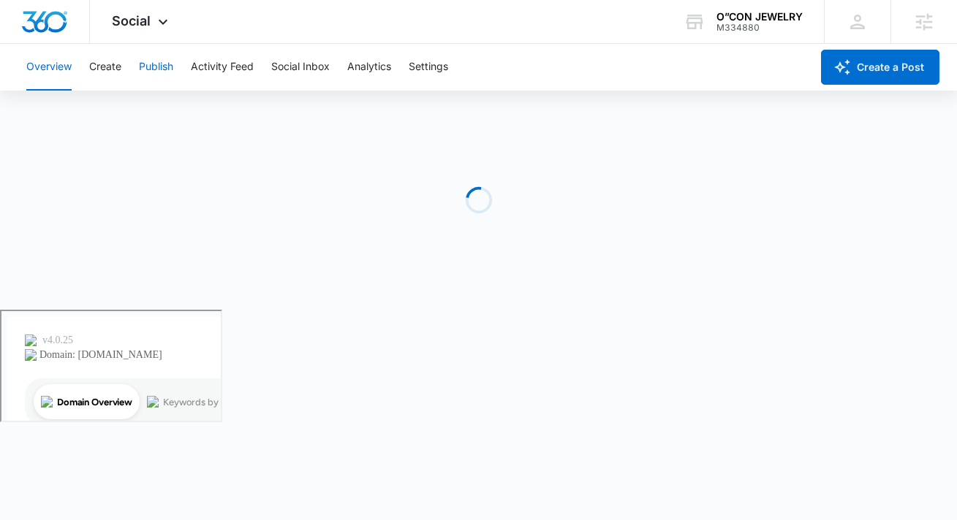
click at [159, 71] on button "Publish" at bounding box center [156, 67] width 34 height 47
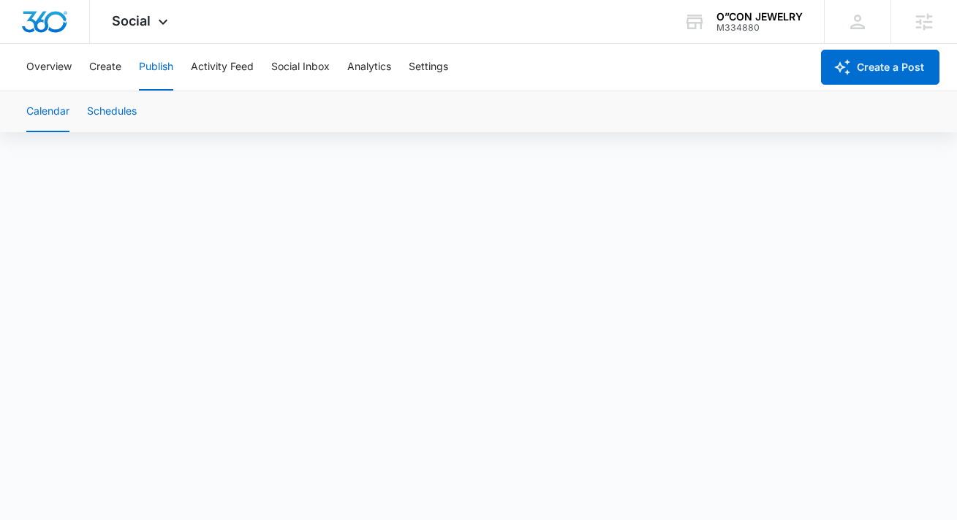
click at [129, 105] on button "Schedules" at bounding box center [112, 111] width 50 height 41
click at [58, 107] on button "Calendar" at bounding box center [47, 111] width 43 height 41
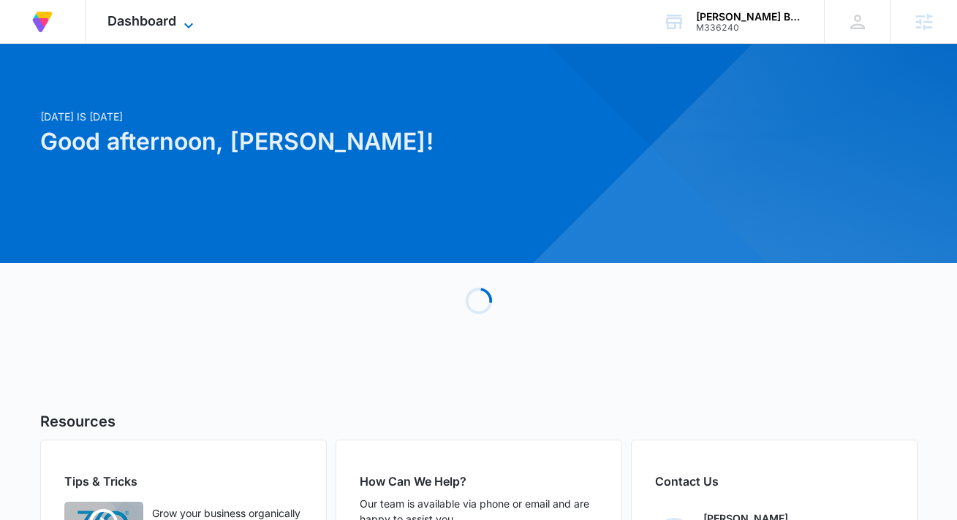
click at [175, 15] on span "Dashboard" at bounding box center [141, 20] width 69 height 15
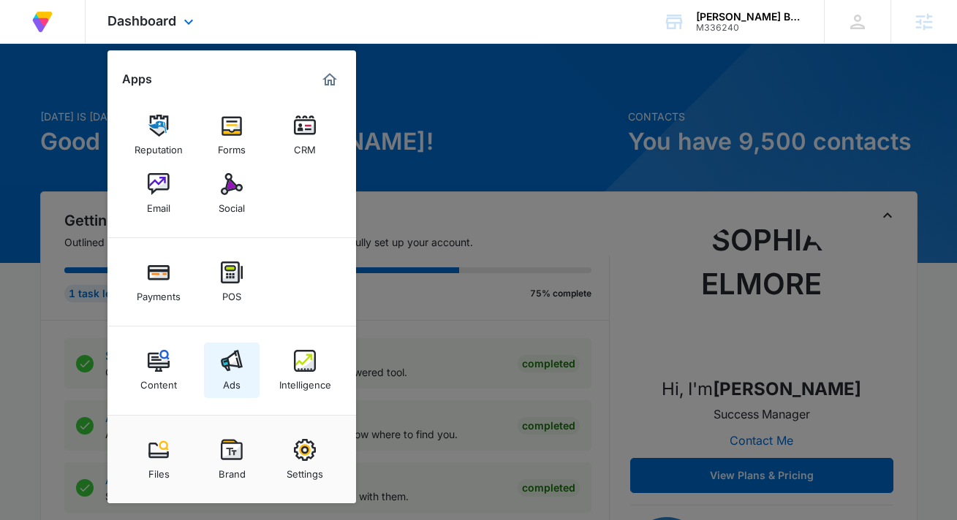
click at [216, 354] on link "Ads" at bounding box center [232, 371] width 56 height 56
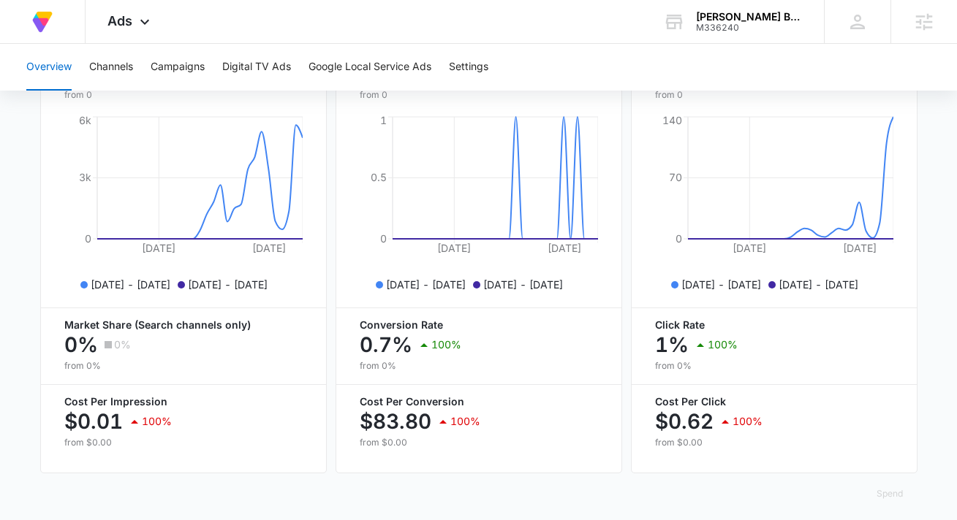
scroll to position [667, 0]
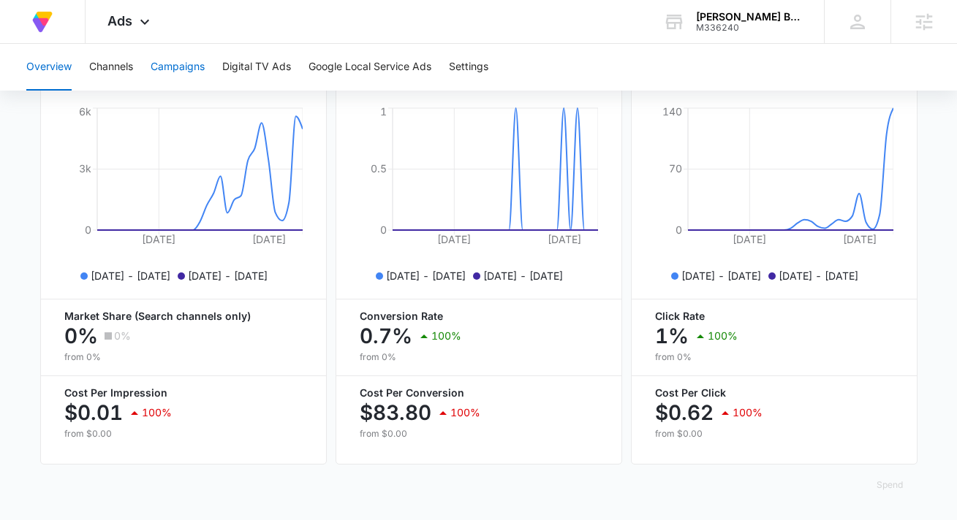
click at [191, 62] on button "Campaigns" at bounding box center [178, 67] width 54 height 47
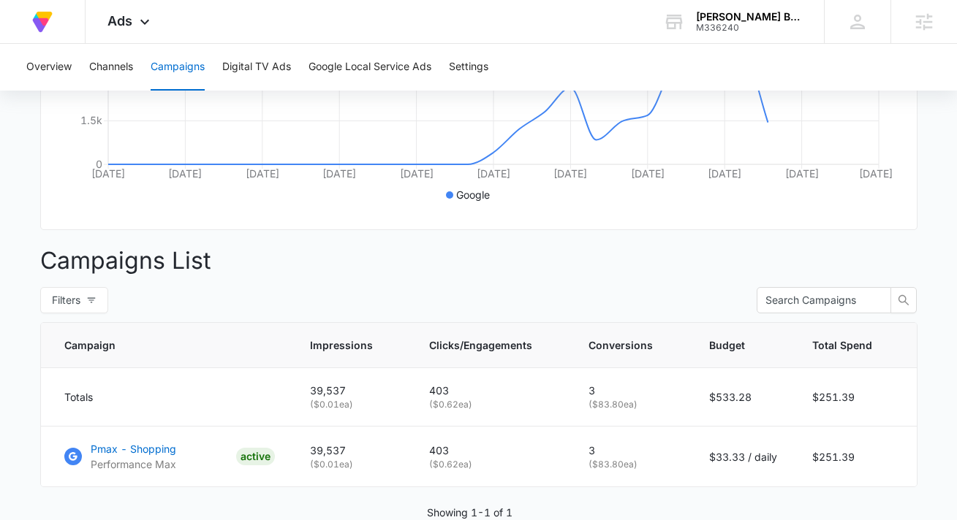
scroll to position [461, 0]
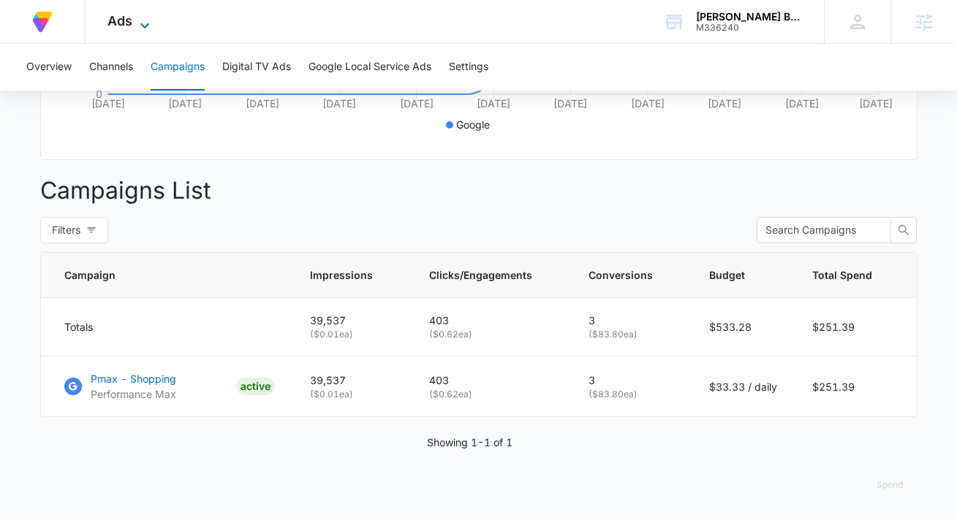
click at [148, 18] on icon at bounding box center [145, 26] width 18 height 18
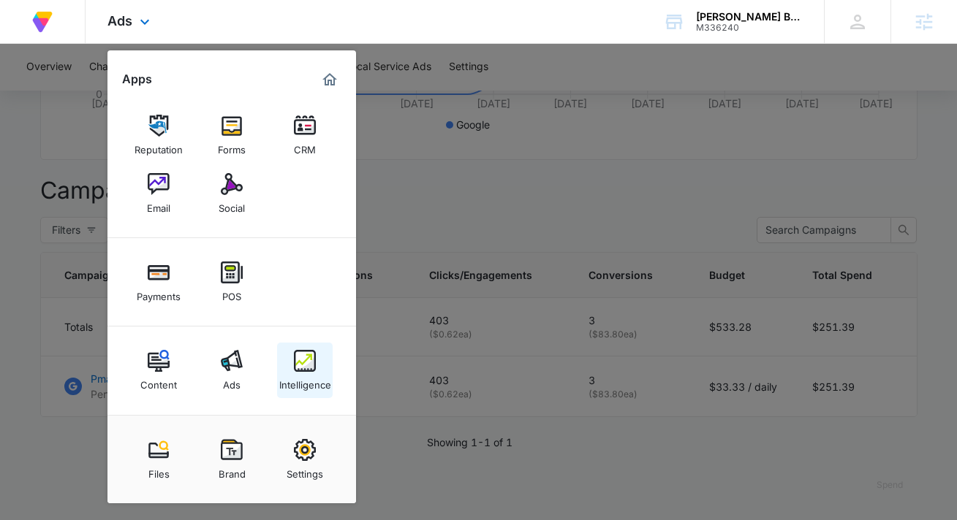
click at [303, 362] on img at bounding box center [305, 361] width 22 height 22
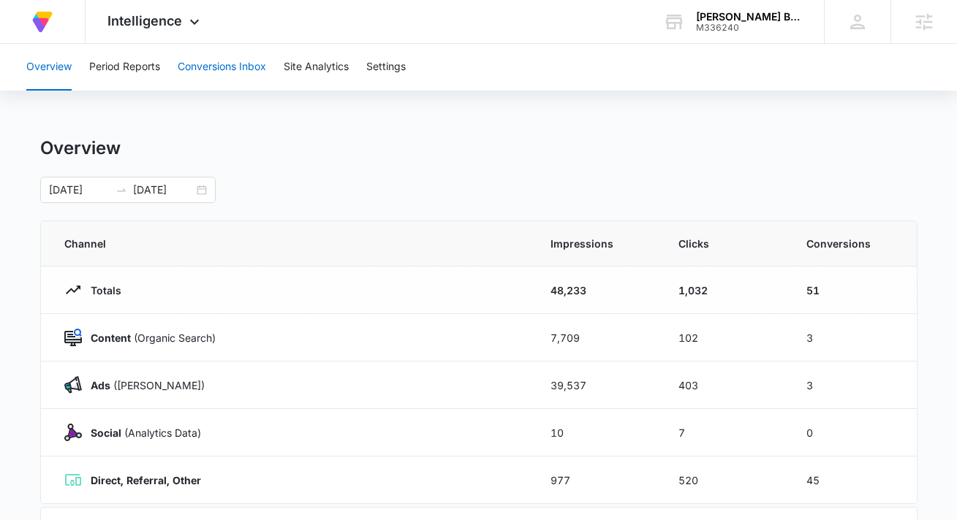
click at [215, 67] on button "Conversions Inbox" at bounding box center [222, 67] width 88 height 47
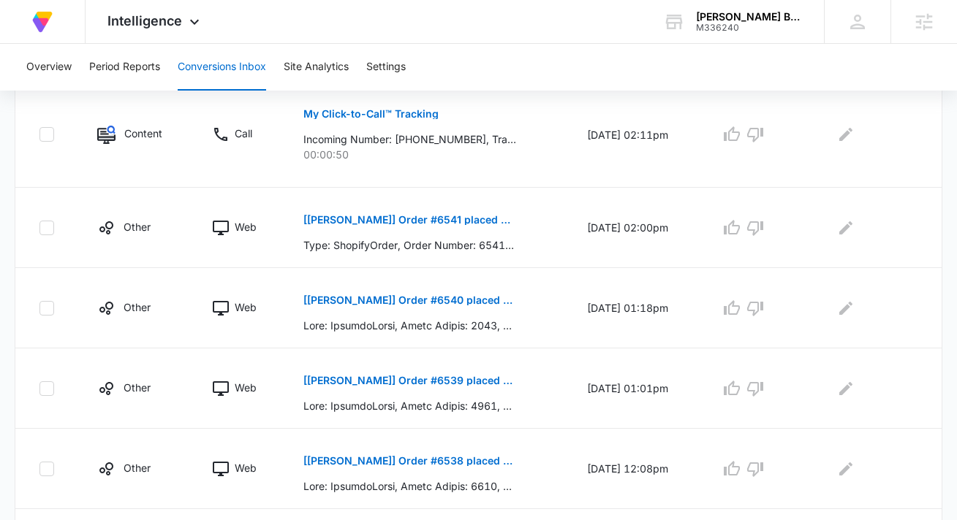
scroll to position [289, 0]
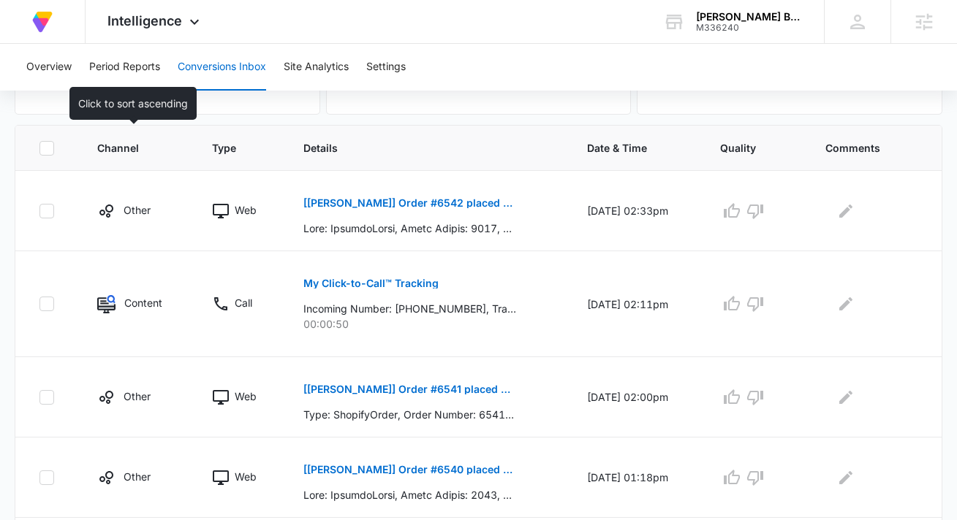
click at [105, 148] on span "Channel" at bounding box center [126, 147] width 58 height 15
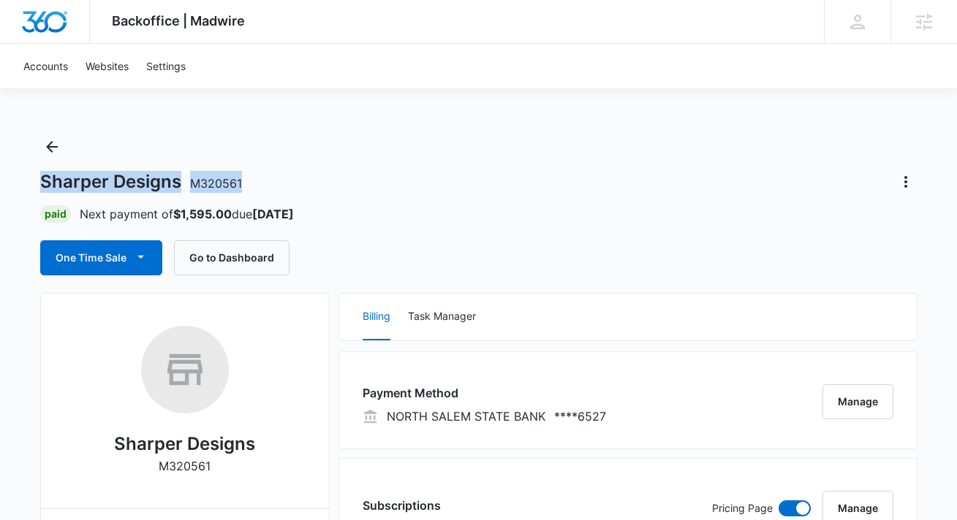
drag, startPoint x: 244, startPoint y: 183, endPoint x: 31, endPoint y: 187, distance: 212.7
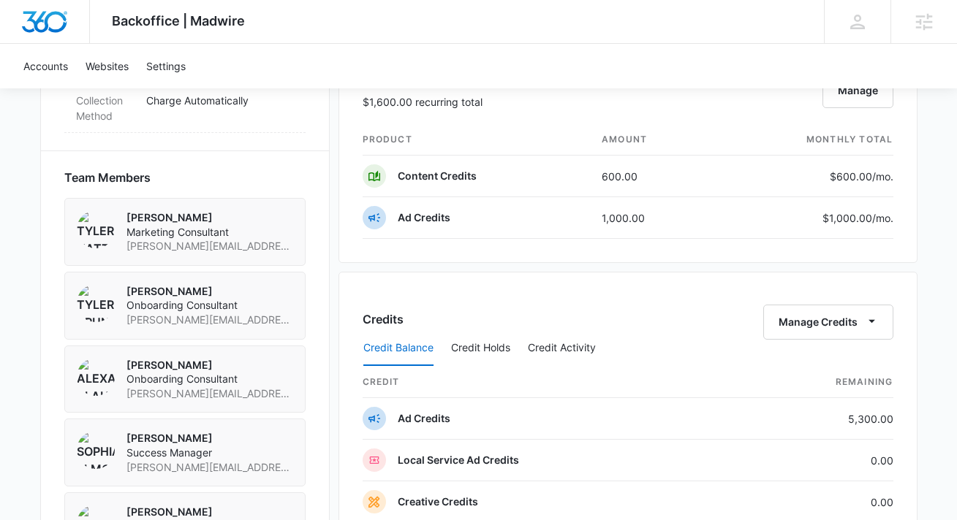
scroll to position [973, 0]
